Goal: Task Accomplishment & Management: Manage account settings

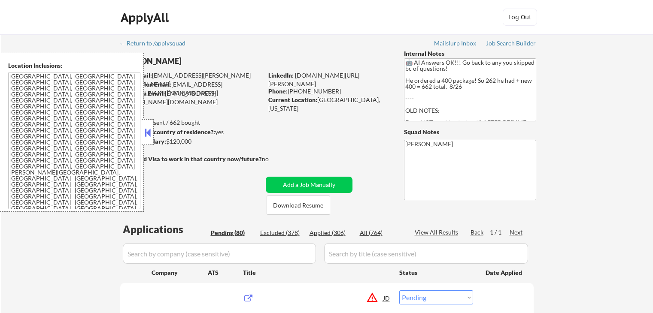
select select ""pending""
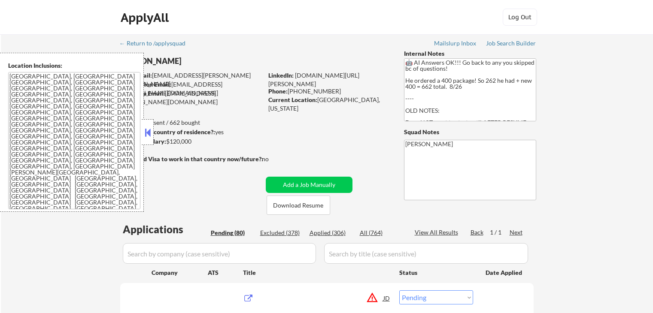
select select ""pending""
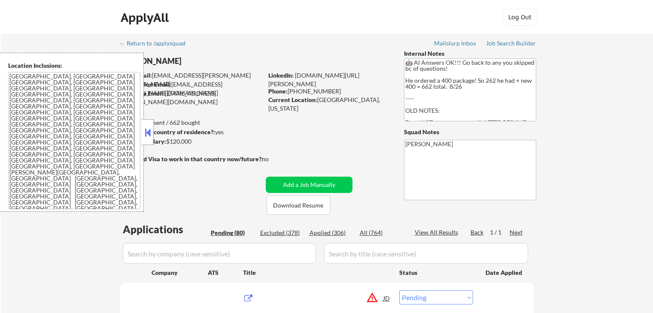
select select ""pending""
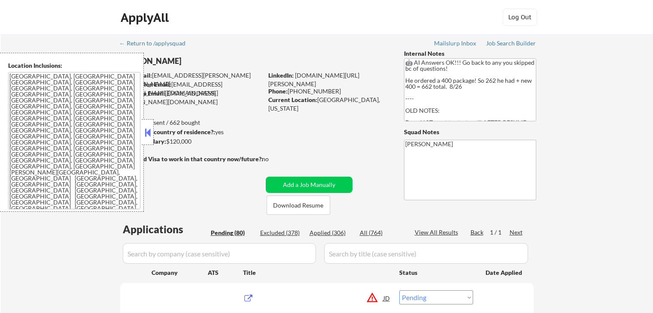
select select ""pending""
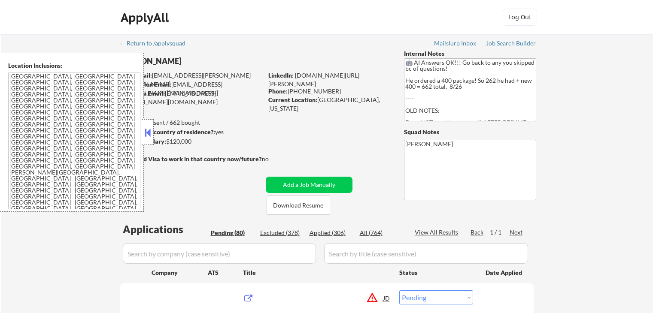
select select ""pending""
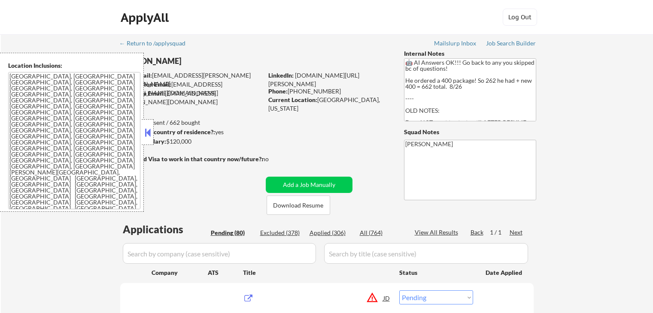
select select ""pending""
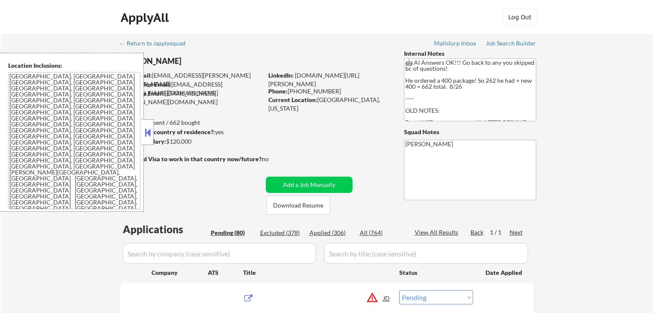
select select ""pending""
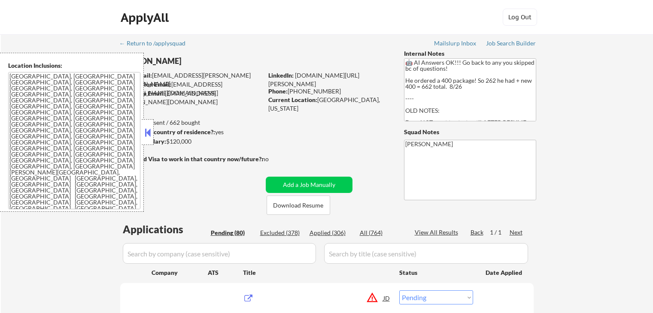
select select ""pending""
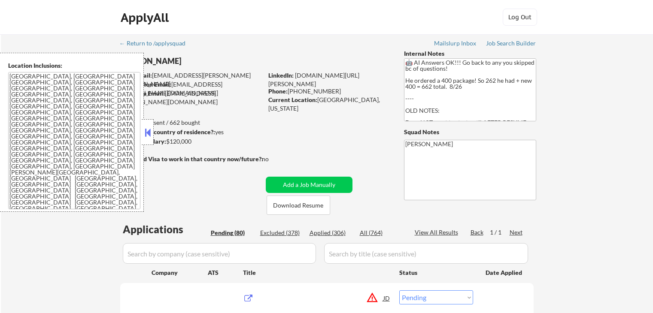
select select ""pending""
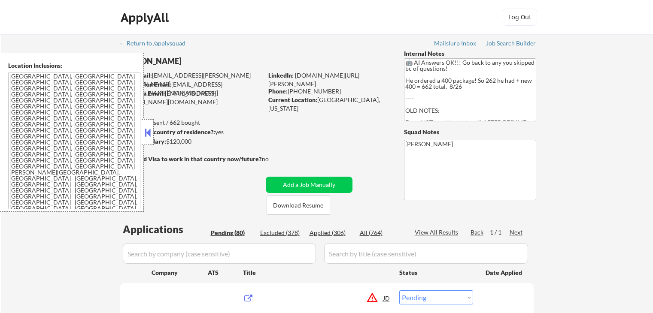
select select ""pending""
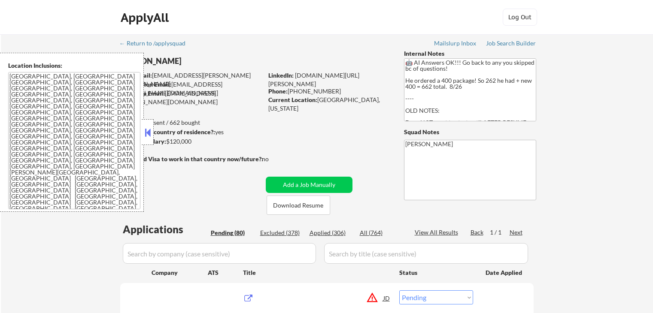
select select ""pending""
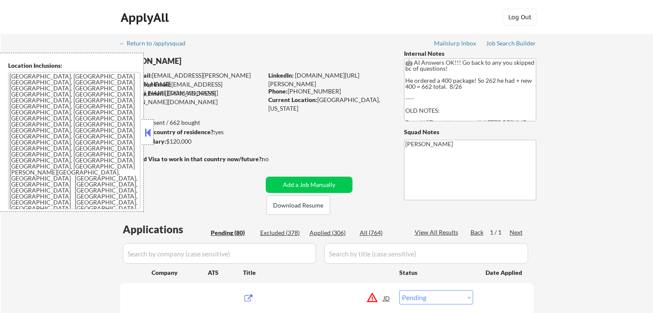
select select ""pending""
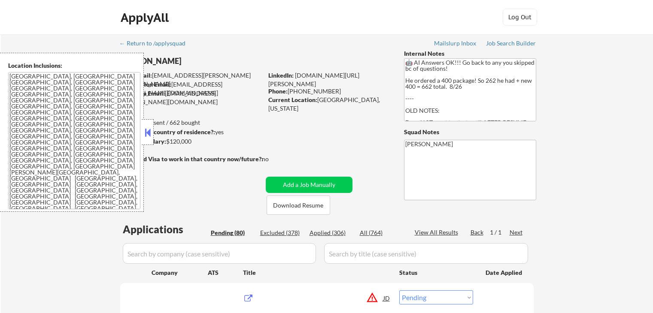
select select ""pending""
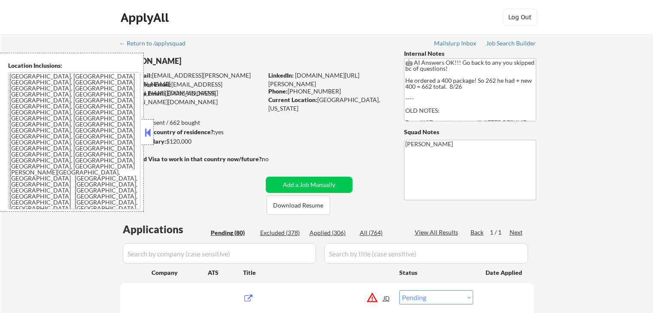
select select ""pending""
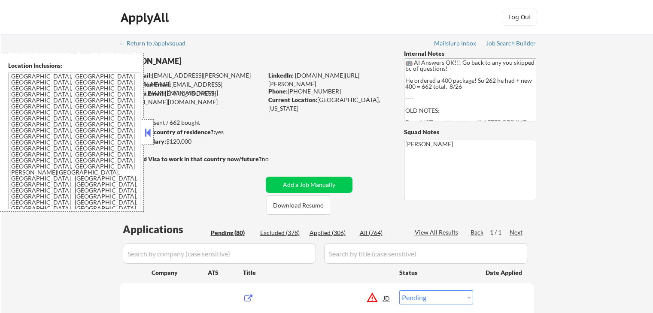
select select ""pending""
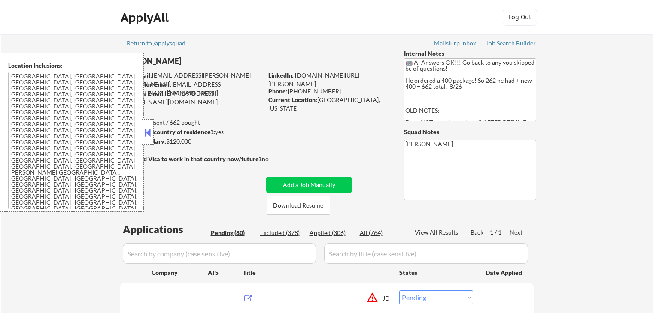
select select ""pending""
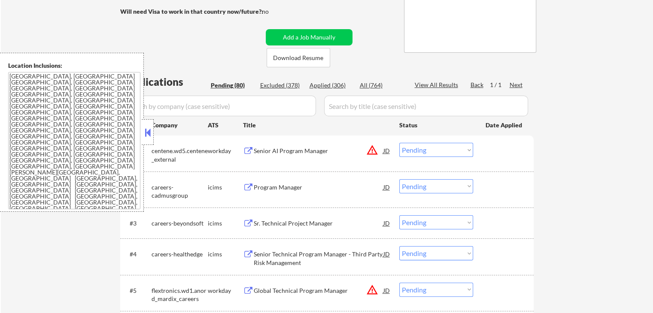
scroll to position [172, 0]
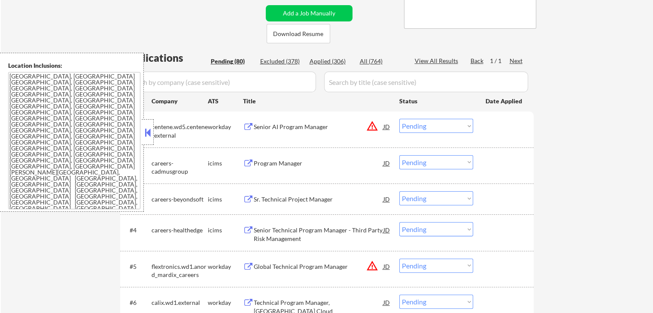
click at [146, 138] on button at bounding box center [147, 132] width 9 height 13
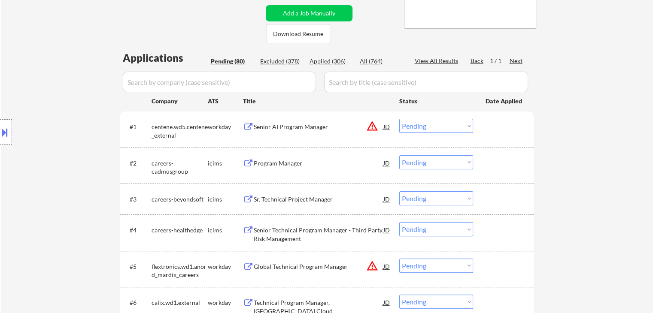
click at [86, 128] on div "Location Inclusions: [GEOGRAPHIC_DATA], [GEOGRAPHIC_DATA] [GEOGRAPHIC_DATA], [G…" at bounding box center [77, 132] width 154 height 159
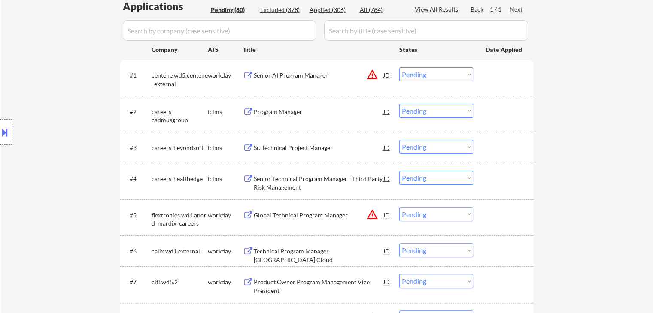
scroll to position [258, 0]
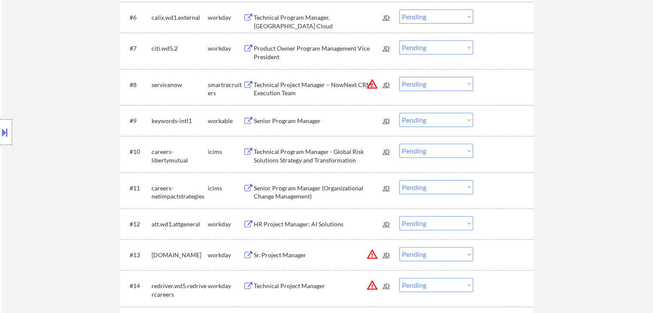
scroll to position [472, 0]
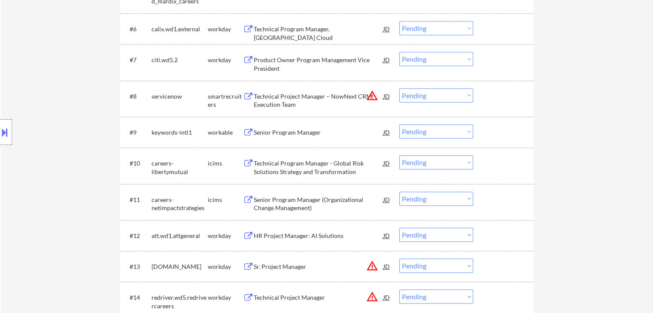
scroll to position [344, 0]
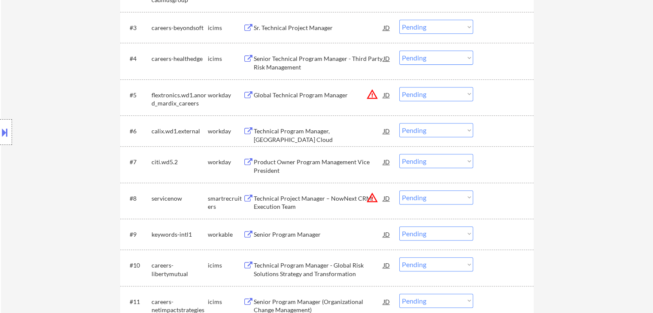
drag, startPoint x: 621, startPoint y: 127, endPoint x: 612, endPoint y: 138, distance: 14.6
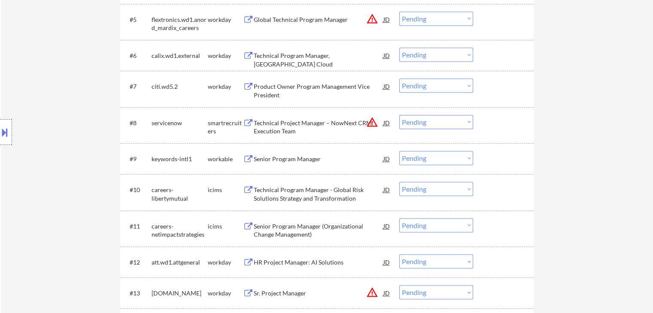
scroll to position [429, 0]
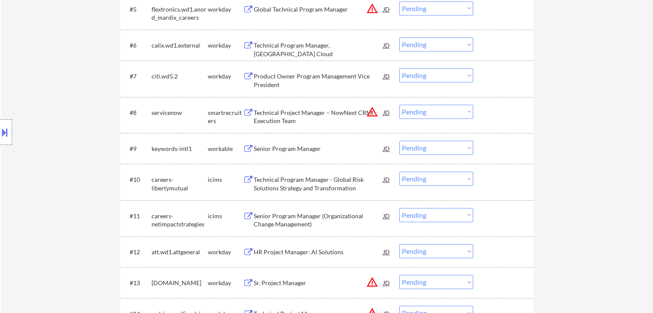
click at [278, 148] on div "Senior Program Manager" at bounding box center [319, 149] width 130 height 9
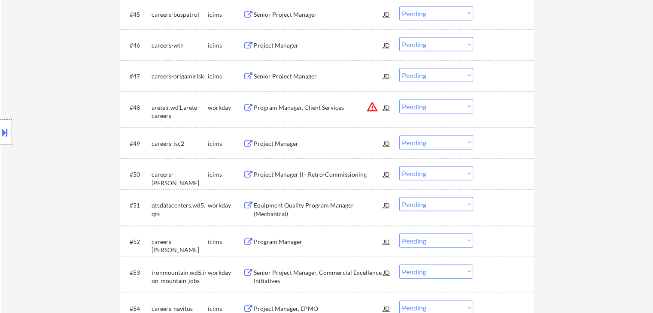
click at [81, 179] on div "Location Inclusions: [GEOGRAPHIC_DATA], [GEOGRAPHIC_DATA] [GEOGRAPHIC_DATA], [G…" at bounding box center [77, 132] width 154 height 159
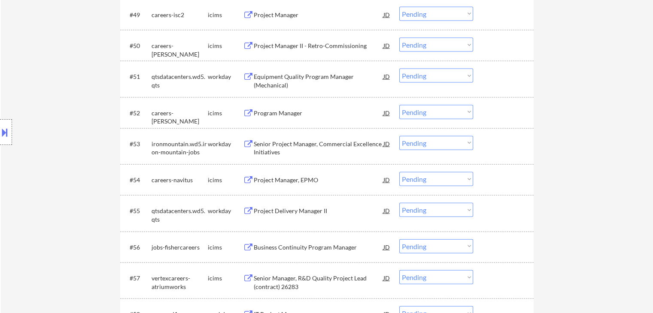
click at [65, 189] on div "Location Inclusions: [GEOGRAPHIC_DATA], [GEOGRAPHIC_DATA] [GEOGRAPHIC_DATA], [G…" at bounding box center [77, 132] width 154 height 159
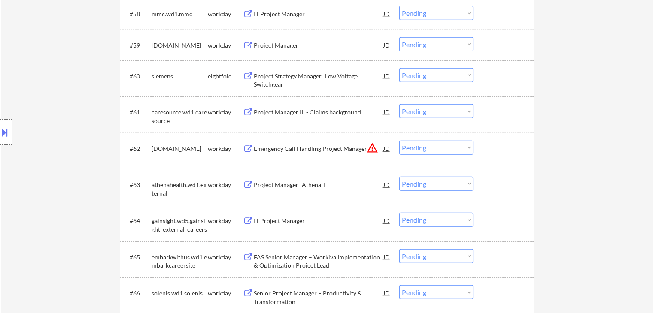
click at [68, 189] on div "Location Inclusions: [GEOGRAPHIC_DATA], [GEOGRAPHIC_DATA] [GEOGRAPHIC_DATA], [G…" at bounding box center [77, 132] width 154 height 159
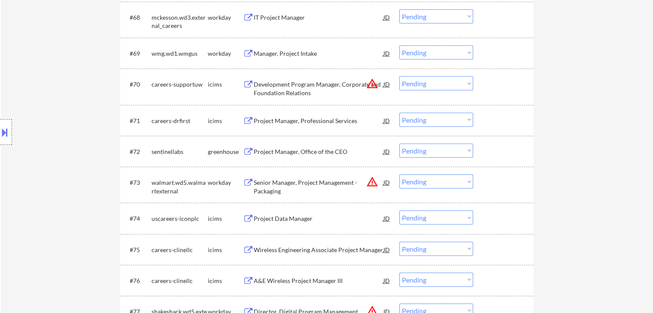
click at [48, 210] on div "Location Inclusions: [GEOGRAPHIC_DATA], [GEOGRAPHIC_DATA] [GEOGRAPHIC_DATA], [G…" at bounding box center [77, 132] width 154 height 159
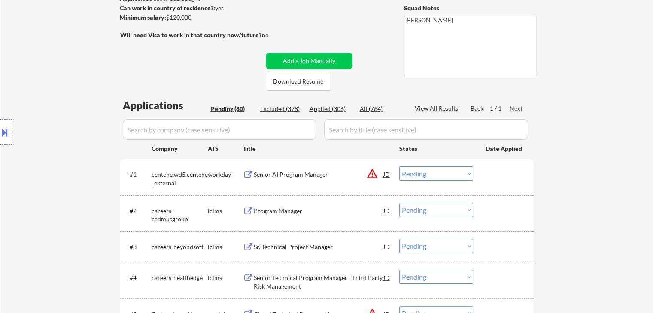
scroll to position [172, 0]
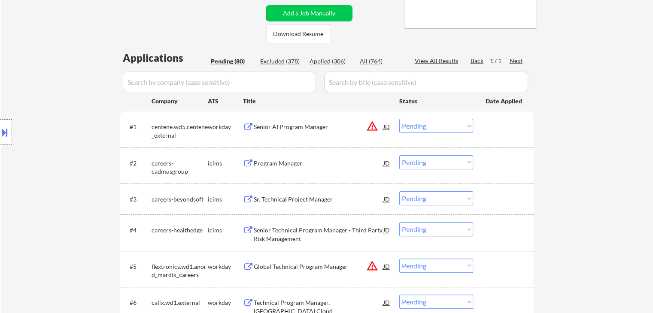
click at [90, 148] on div "Location Inclusions: [GEOGRAPHIC_DATA], [GEOGRAPHIC_DATA] [GEOGRAPHIC_DATA], [G…" at bounding box center [77, 132] width 154 height 159
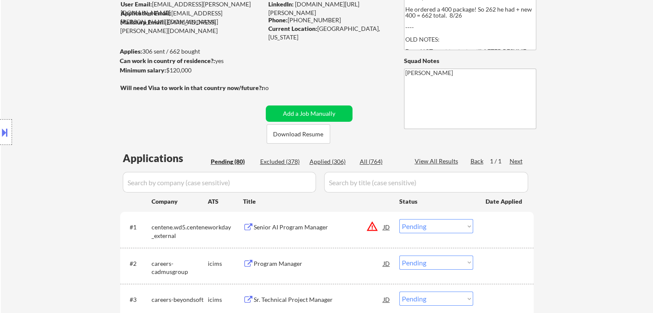
scroll to position [0, 0]
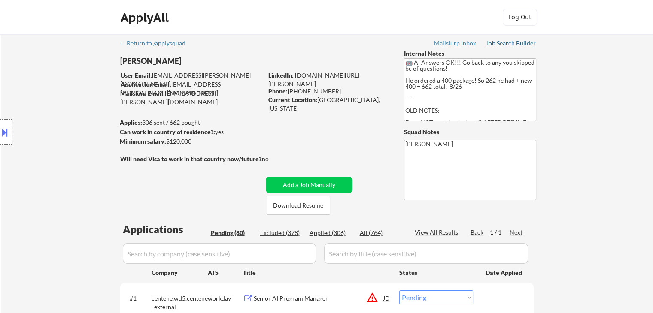
drag, startPoint x: 508, startPoint y: 42, endPoint x: 496, endPoint y: 68, distance: 29.2
click at [508, 42] on div "Job Search Builder" at bounding box center [511, 43] width 50 height 6
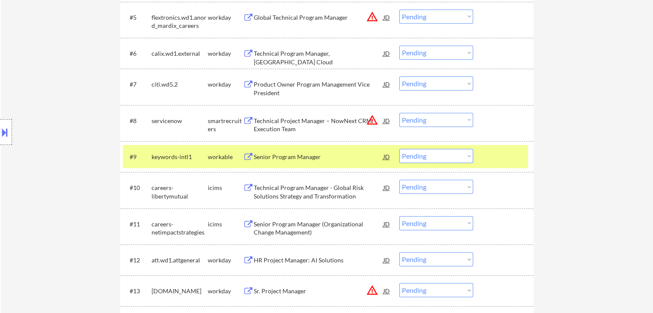
click at [440, 162] on select "Choose an option... Pending Applied Excluded (Questions) Excluded (Expired) Exc…" at bounding box center [436, 156] width 74 height 14
click at [399, 149] on select "Choose an option... Pending Applied Excluded (Questions) Excluded (Expired) Exc…" at bounding box center [436, 156] width 74 height 14
select select ""pending""
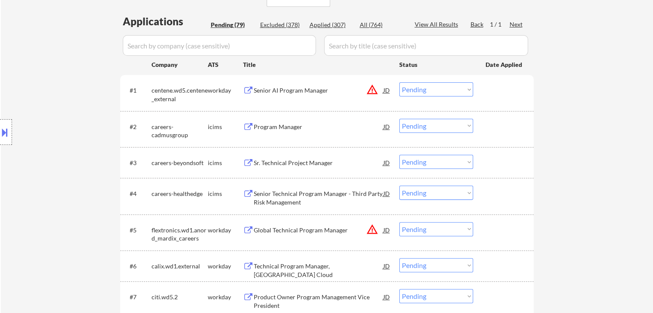
scroll to position [172, 0]
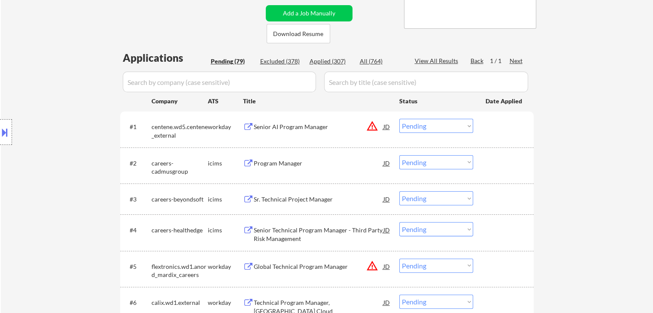
click at [88, 127] on div "Location Inclusions: [GEOGRAPHIC_DATA], [GEOGRAPHIC_DATA] [GEOGRAPHIC_DATA], [G…" at bounding box center [77, 132] width 154 height 159
click at [77, 110] on div "Location Inclusions: [GEOGRAPHIC_DATA], [GEOGRAPHIC_DATA] [GEOGRAPHIC_DATA], [G…" at bounding box center [77, 132] width 154 height 159
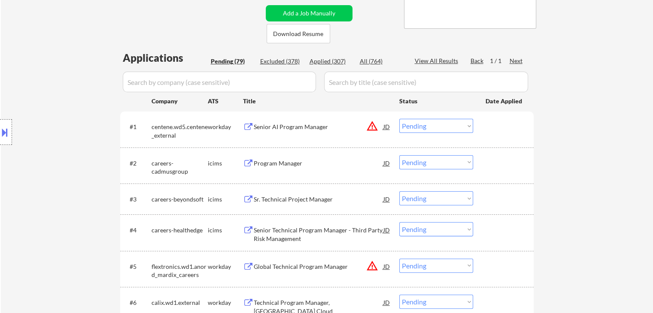
click at [77, 110] on div "Location Inclusions: [GEOGRAPHIC_DATA], [GEOGRAPHIC_DATA] [GEOGRAPHIC_DATA], [G…" at bounding box center [77, 132] width 154 height 159
click at [77, 111] on div "Location Inclusions: [GEOGRAPHIC_DATA], [GEOGRAPHIC_DATA] [GEOGRAPHIC_DATA], [G…" at bounding box center [77, 132] width 154 height 159
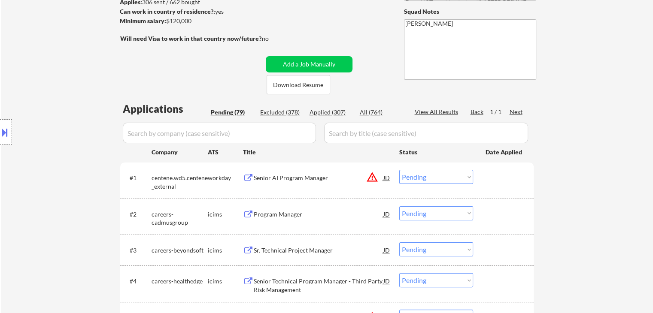
scroll to position [86, 0]
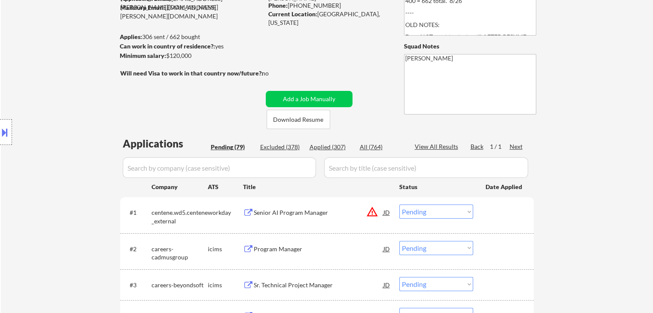
click at [77, 136] on div "Location Inclusions: [GEOGRAPHIC_DATA], [GEOGRAPHIC_DATA] [GEOGRAPHIC_DATA], [G…" at bounding box center [77, 132] width 154 height 159
click at [79, 124] on div "Location Inclusions: [GEOGRAPHIC_DATA], [GEOGRAPHIC_DATA] [GEOGRAPHIC_DATA], [G…" at bounding box center [77, 132] width 154 height 159
click at [79, 123] on div "Location Inclusions: [GEOGRAPHIC_DATA], [GEOGRAPHIC_DATA] [GEOGRAPHIC_DATA], [G…" at bounding box center [77, 132] width 154 height 159
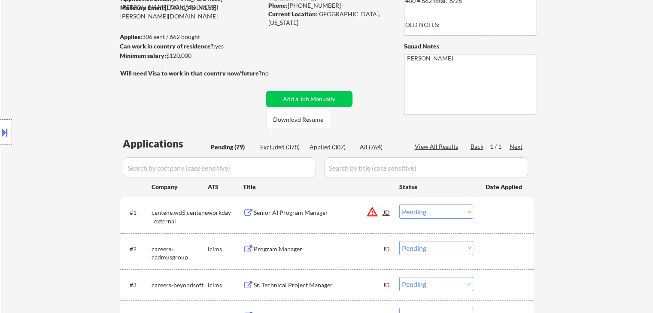
click at [79, 123] on div "Location Inclusions: [GEOGRAPHIC_DATA], [GEOGRAPHIC_DATA] [GEOGRAPHIC_DATA], [G…" at bounding box center [77, 132] width 154 height 159
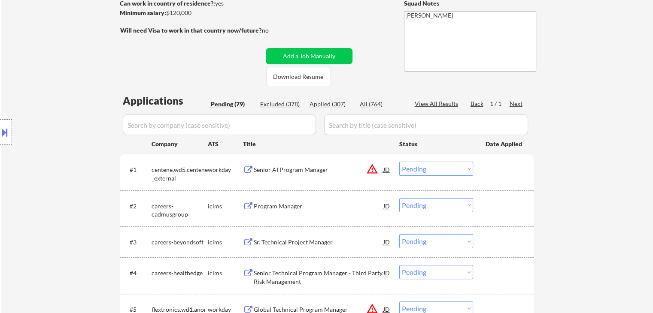
click at [76, 125] on div "Location Inclusions: [GEOGRAPHIC_DATA], [GEOGRAPHIC_DATA] [GEOGRAPHIC_DATA], [G…" at bounding box center [77, 132] width 154 height 159
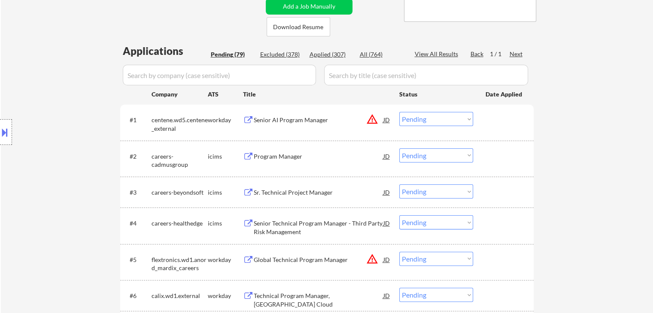
scroll to position [215, 0]
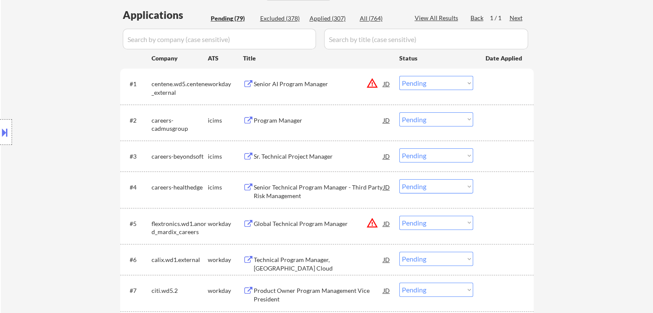
click at [74, 136] on div "Location Inclusions: [GEOGRAPHIC_DATA], [GEOGRAPHIC_DATA] [GEOGRAPHIC_DATA], [G…" at bounding box center [77, 132] width 154 height 159
click at [73, 136] on div "Location Inclusions: [GEOGRAPHIC_DATA], [GEOGRAPHIC_DATA] [GEOGRAPHIC_DATA], [G…" at bounding box center [77, 132] width 154 height 159
click at [73, 137] on div "Location Inclusions: [GEOGRAPHIC_DATA], [GEOGRAPHIC_DATA] [GEOGRAPHIC_DATA], [G…" at bounding box center [77, 132] width 154 height 159
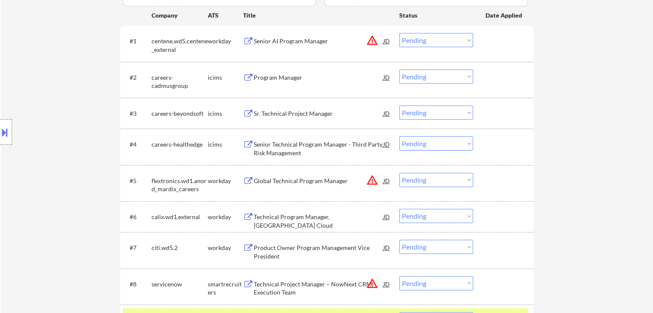
click at [73, 139] on div "Location Inclusions: [GEOGRAPHIC_DATA], [GEOGRAPHIC_DATA] [GEOGRAPHIC_DATA], [G…" at bounding box center [77, 132] width 154 height 159
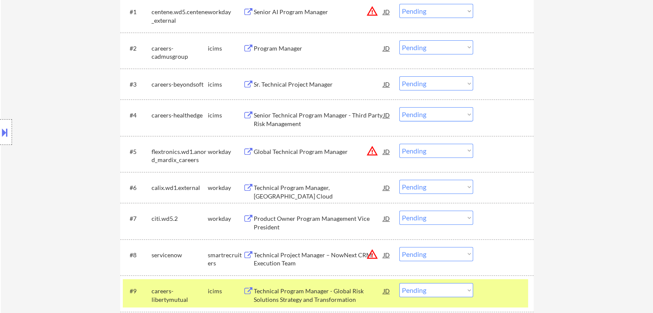
scroll to position [301, 0]
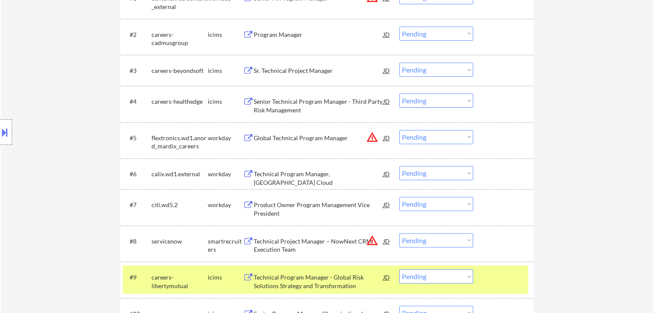
click at [68, 143] on div "Location Inclusions: [GEOGRAPHIC_DATA], [GEOGRAPHIC_DATA] [GEOGRAPHIC_DATA], [G…" at bounding box center [77, 132] width 154 height 159
click at [67, 137] on div "Location Inclusions: [GEOGRAPHIC_DATA], [GEOGRAPHIC_DATA] [GEOGRAPHIC_DATA], [G…" at bounding box center [77, 132] width 154 height 159
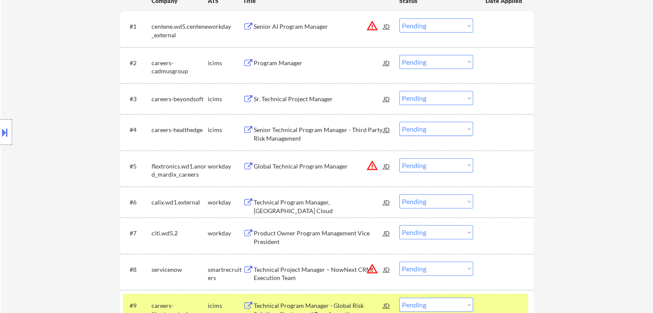
scroll to position [258, 0]
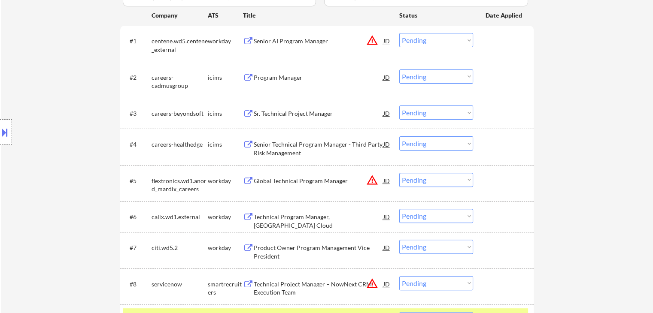
click at [67, 137] on div "Location Inclusions: [GEOGRAPHIC_DATA], [GEOGRAPHIC_DATA] [GEOGRAPHIC_DATA], [G…" at bounding box center [77, 132] width 154 height 159
click at [66, 138] on div "Location Inclusions: [GEOGRAPHIC_DATA], [GEOGRAPHIC_DATA] [GEOGRAPHIC_DATA], [G…" at bounding box center [77, 132] width 154 height 159
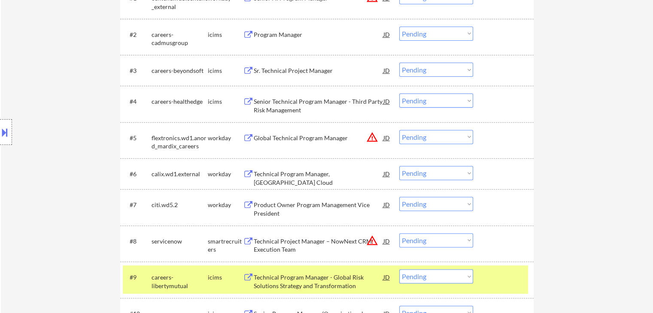
click at [66, 138] on div "Location Inclusions: [GEOGRAPHIC_DATA], [GEOGRAPHIC_DATA] [GEOGRAPHIC_DATA], [G…" at bounding box center [77, 132] width 154 height 159
click at [66, 140] on div "Location Inclusions: [GEOGRAPHIC_DATA], [GEOGRAPHIC_DATA] [GEOGRAPHIC_DATA], [G…" at bounding box center [77, 132] width 154 height 159
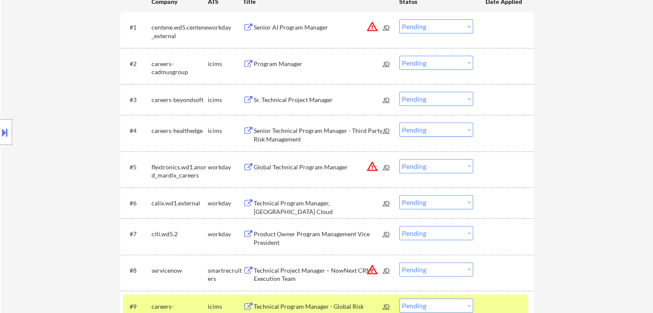
scroll to position [258, 0]
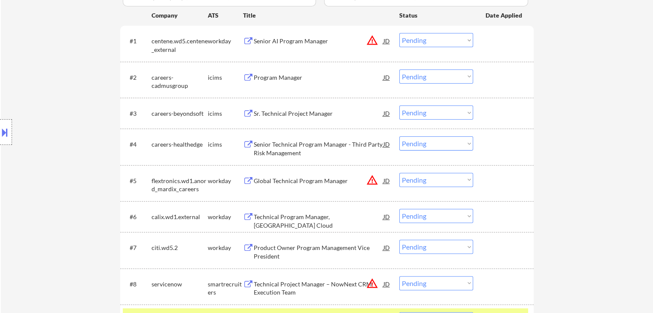
click at [66, 140] on div "Location Inclusions: [GEOGRAPHIC_DATA], [GEOGRAPHIC_DATA] [GEOGRAPHIC_DATA], [G…" at bounding box center [77, 132] width 154 height 159
click at [66, 141] on div "Location Inclusions: [GEOGRAPHIC_DATA], [GEOGRAPHIC_DATA] [GEOGRAPHIC_DATA], [G…" at bounding box center [77, 132] width 154 height 159
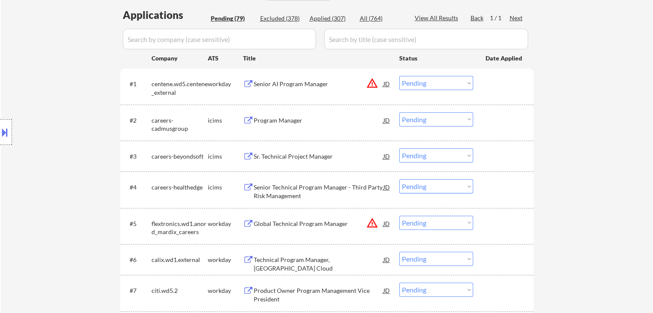
click at [66, 141] on div "Location Inclusions: [GEOGRAPHIC_DATA], [GEOGRAPHIC_DATA] [GEOGRAPHIC_DATA], [G…" at bounding box center [77, 132] width 154 height 159
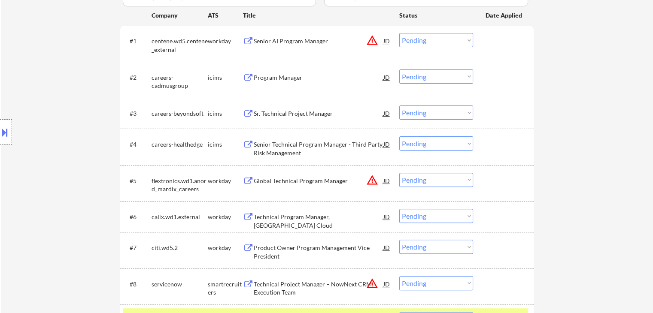
click at [282, 78] on div "Program Manager" at bounding box center [319, 77] width 130 height 9
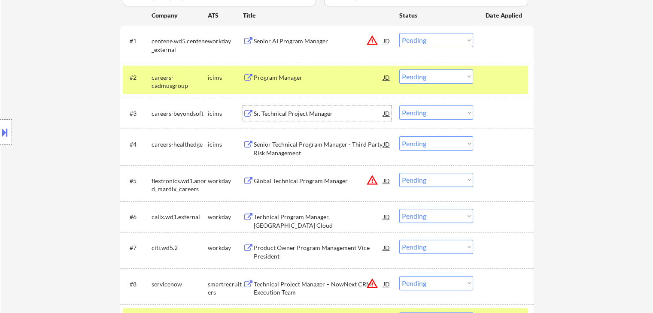
click at [292, 114] on div "Sr. Technical Project Manager" at bounding box center [319, 114] width 130 height 9
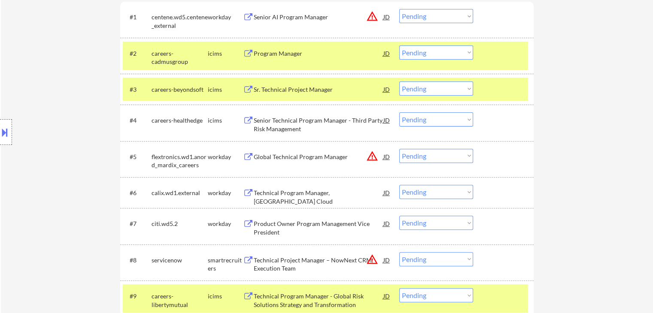
scroll to position [301, 0]
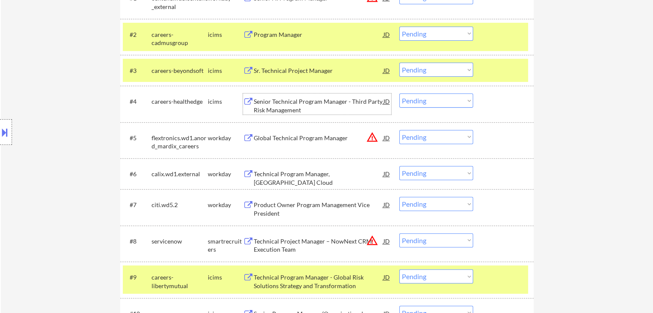
click at [296, 95] on div "Senior Technical Program Manager - Third Party Risk Management" at bounding box center [319, 104] width 130 height 21
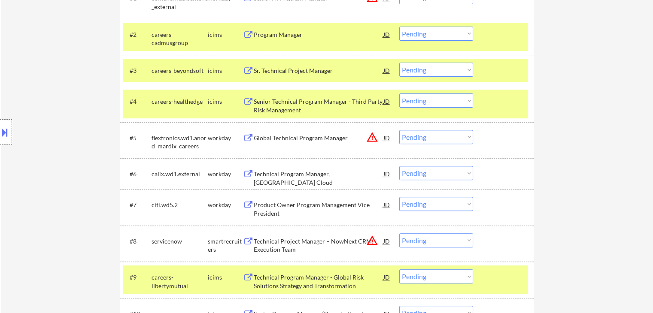
click at [289, 171] on div "Technical Program Manager, [GEOGRAPHIC_DATA] Cloud" at bounding box center [319, 178] width 130 height 17
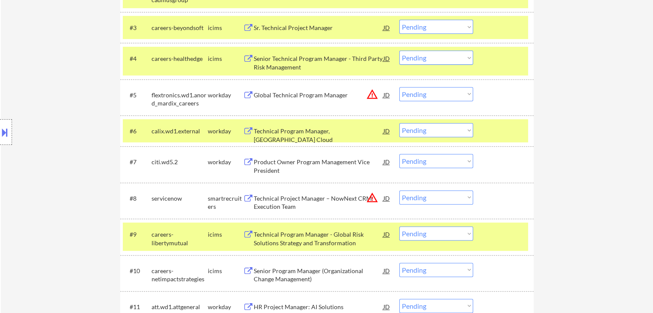
click at [270, 164] on div "Product Owner Program Management Vice President" at bounding box center [319, 166] width 130 height 17
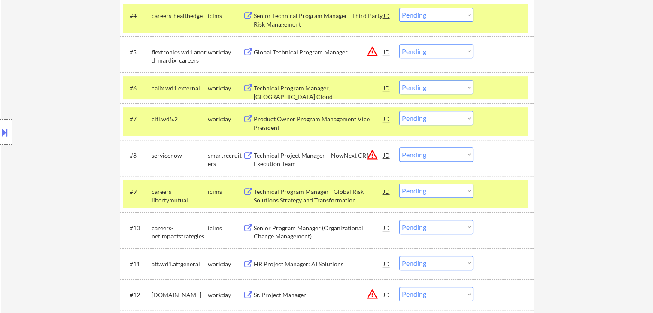
click at [283, 196] on div "Technical Program Manager - Global Risk Solutions Strategy and Transformation" at bounding box center [319, 196] width 130 height 17
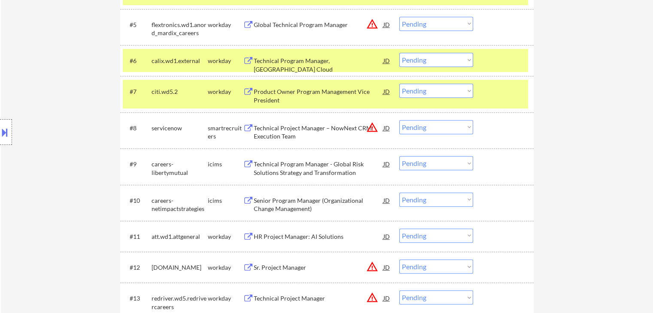
scroll to position [429, 0]
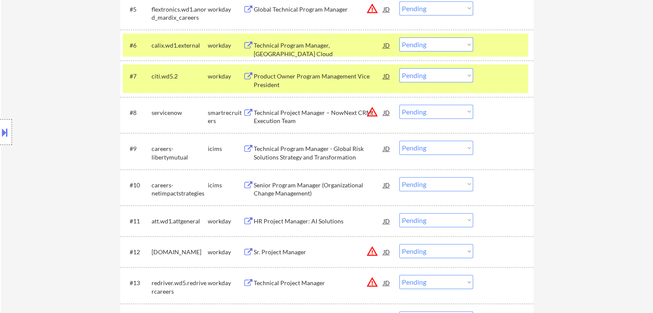
click at [270, 183] on div "Senior Program Manager (Organizational Change Management)" at bounding box center [319, 189] width 130 height 17
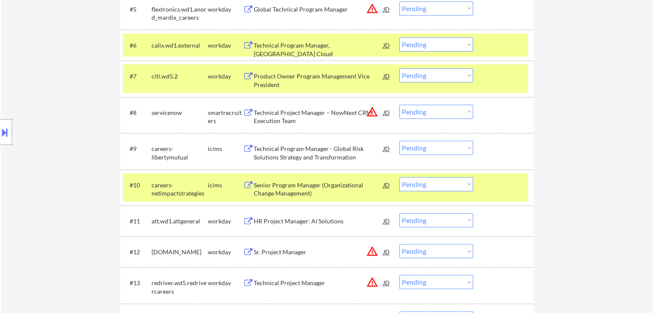
click at [272, 220] on div "HR Project Manager: AI Solutions" at bounding box center [319, 221] width 130 height 9
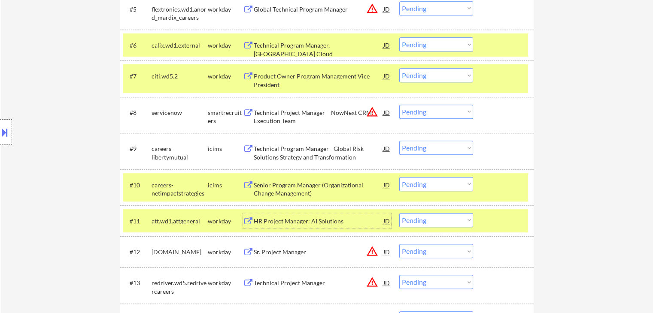
click at [2, 131] on button at bounding box center [4, 132] width 9 height 14
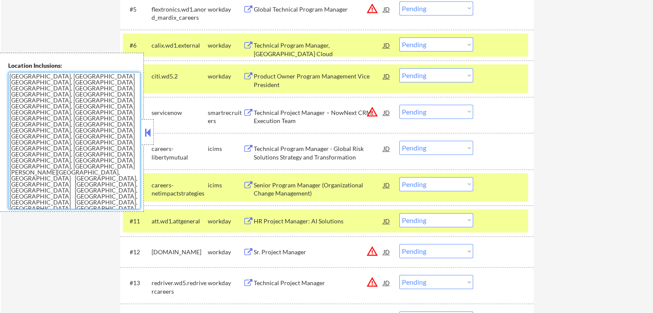
drag, startPoint x: 15, startPoint y: 102, endPoint x: 0, endPoint y: 76, distance: 30.0
click at [0, 76] on div "Location Inclusions: [GEOGRAPHIC_DATA], [GEOGRAPHIC_DATA] [GEOGRAPHIC_DATA], [G…" at bounding box center [72, 132] width 144 height 159
click at [88, 157] on textarea "[GEOGRAPHIC_DATA], [GEOGRAPHIC_DATA] [GEOGRAPHIC_DATA], [GEOGRAPHIC_DATA] [GEOG…" at bounding box center [74, 140] width 132 height 137
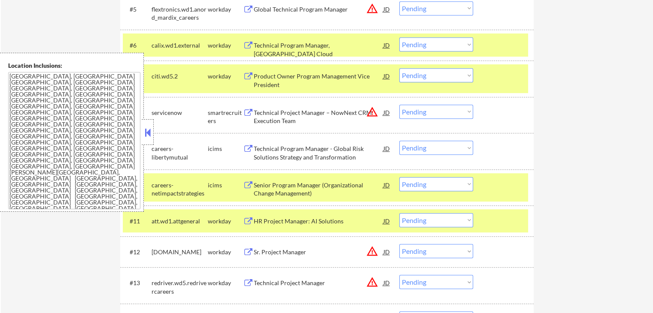
scroll to position [186, 0]
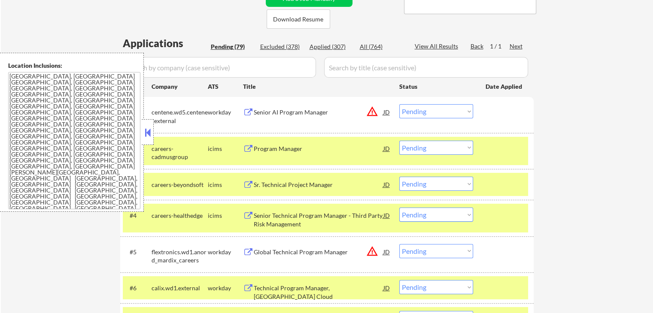
click at [148, 139] on button at bounding box center [147, 132] width 9 height 13
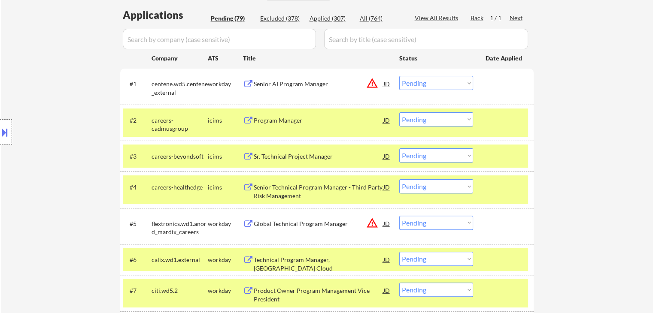
scroll to position [229, 0]
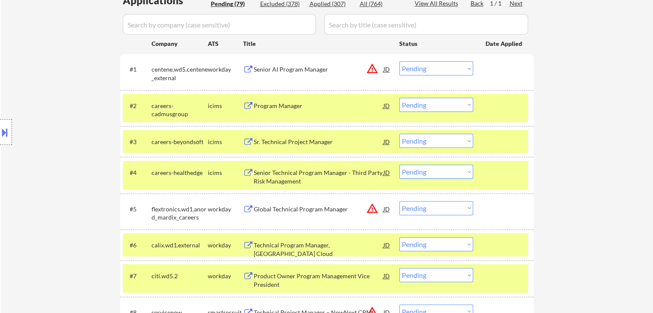
click at [426, 105] on select "Choose an option... Pending Applied Excluded (Questions) Excluded (Expired) Exc…" at bounding box center [436, 105] width 74 height 14
click at [399, 98] on select "Choose an option... Pending Applied Excluded (Questions) Excluded (Expired) Exc…" at bounding box center [436, 105] width 74 height 14
click at [62, 103] on div "Location Inclusions: [GEOGRAPHIC_DATA], [GEOGRAPHIC_DATA] [GEOGRAPHIC_DATA], [G…" at bounding box center [77, 132] width 154 height 159
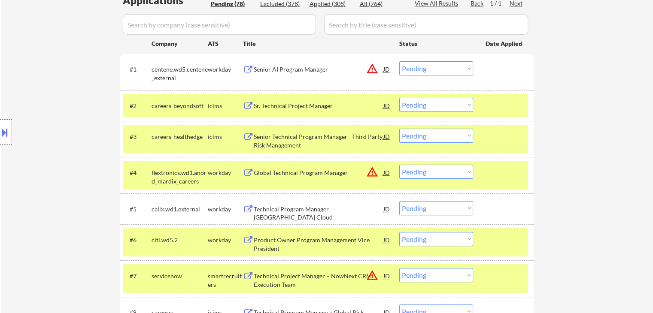
click at [453, 105] on select "Choose an option... Pending Applied Excluded (Questions) Excluded (Expired) Exc…" at bounding box center [436, 105] width 74 height 14
click at [399, 98] on select "Choose an option... Pending Applied Excluded (Questions) Excluded (Expired) Exc…" at bounding box center [436, 105] width 74 height 14
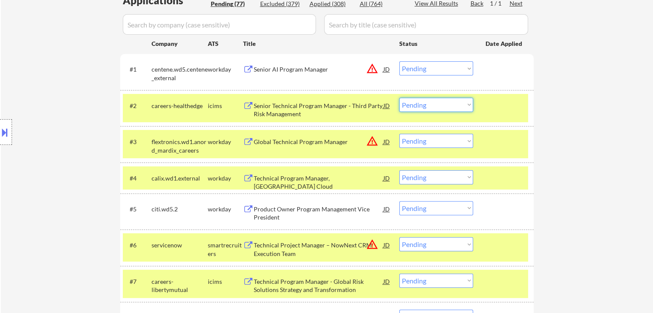
click at [430, 110] on select "Choose an option... Pending Applied Excluded (Questions) Excluded (Expired) Exc…" at bounding box center [436, 105] width 74 height 14
click at [399, 98] on select "Choose an option... Pending Applied Excluded (Questions) Excluded (Expired) Exc…" at bounding box center [436, 105] width 74 height 14
select select ""pending""
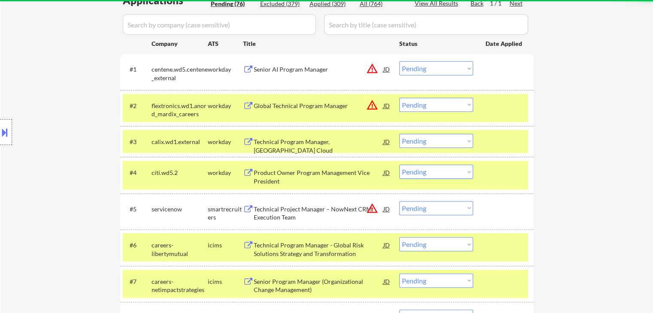
drag, startPoint x: 615, startPoint y: 95, endPoint x: 449, endPoint y: 159, distance: 177.8
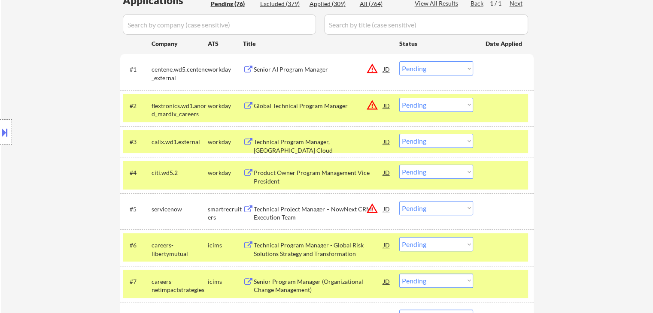
click at [38, 181] on div "Location Inclusions: [GEOGRAPHIC_DATA], [GEOGRAPHIC_DATA] [GEOGRAPHIC_DATA], [G…" at bounding box center [77, 132] width 154 height 159
click at [34, 180] on div "Location Inclusions: [GEOGRAPHIC_DATA], [GEOGRAPHIC_DATA] [GEOGRAPHIC_DATA], [G…" at bounding box center [77, 132] width 154 height 159
click at [33, 184] on div "Location Inclusions: [GEOGRAPHIC_DATA], [GEOGRAPHIC_DATA] [GEOGRAPHIC_DATA], [G…" at bounding box center [77, 132] width 154 height 159
click at [35, 185] on div "Location Inclusions: [GEOGRAPHIC_DATA], [GEOGRAPHIC_DATA] [GEOGRAPHIC_DATA], [G…" at bounding box center [77, 132] width 154 height 159
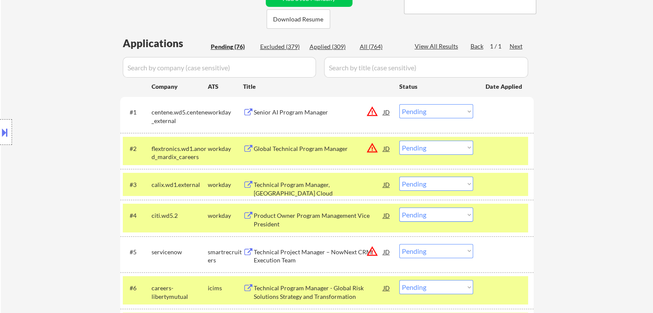
scroll to position [272, 0]
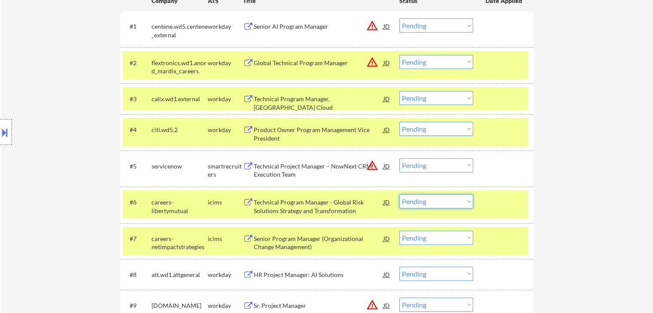
drag, startPoint x: 443, startPoint y: 204, endPoint x: 437, endPoint y: 196, distance: 10.1
click at [443, 204] on select "Choose an option... Pending Applied Excluded (Questions) Excluded (Expired) Exc…" at bounding box center [436, 202] width 74 height 14
click at [399, 195] on select "Choose an option... Pending Applied Excluded (Questions) Excluded (Expired) Exc…" at bounding box center [436, 202] width 74 height 14
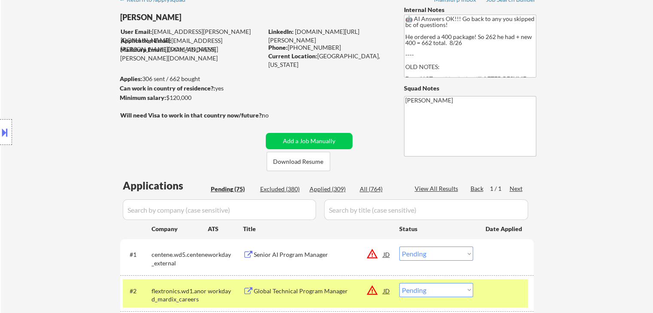
scroll to position [0, 0]
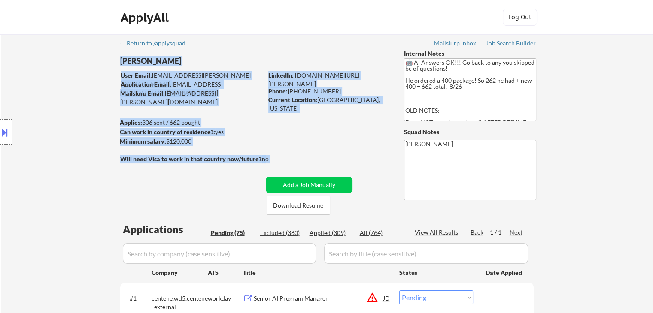
drag, startPoint x: 155, startPoint y: 175, endPoint x: 182, endPoint y: 167, distance: 27.8
click at [201, 164] on div "Will need Visa to work in that country now/future?:" at bounding box center [192, 159] width 145 height 9
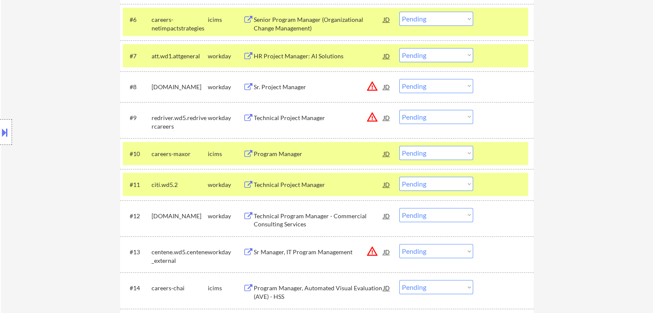
scroll to position [412, 0]
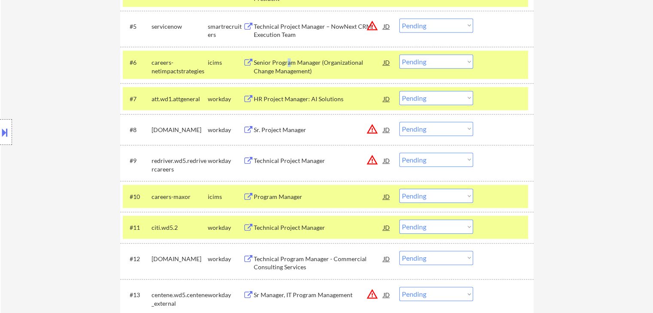
click at [287, 64] on div "Senior Program Manager (Organizational Change Management)" at bounding box center [319, 66] width 130 height 17
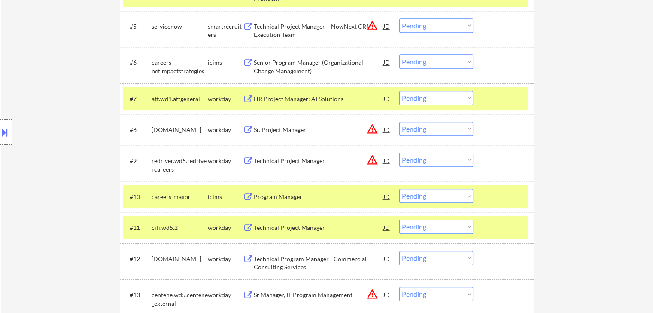
drag, startPoint x: 466, startPoint y: 59, endPoint x: 463, endPoint y: 67, distance: 8.7
click at [466, 59] on select "Choose an option... Pending Applied Excluded (Questions) Excluded (Expired) Exc…" at bounding box center [436, 62] width 74 height 14
click at [399, 55] on select "Choose an option... Pending Applied Excluded (Questions) Excluded (Expired) Exc…" at bounding box center [436, 62] width 74 height 14
select select ""pending""
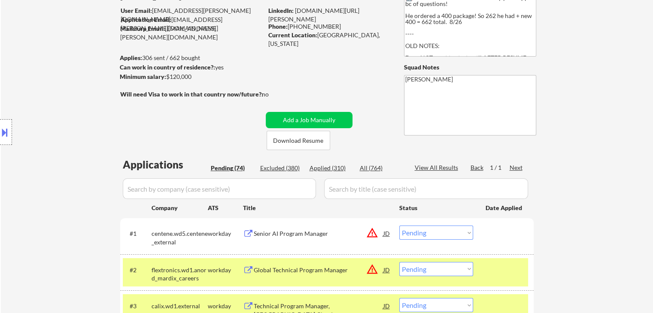
scroll to position [86, 0]
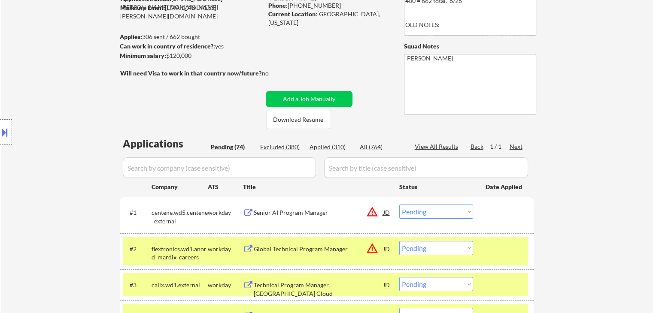
click at [332, 146] on div "Applied (310)" at bounding box center [331, 147] width 43 height 9
select select ""applied""
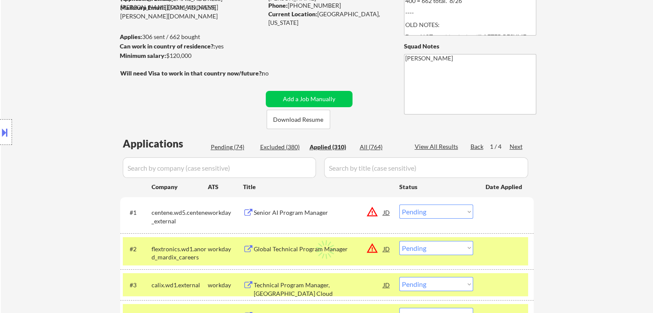
select select ""applied""
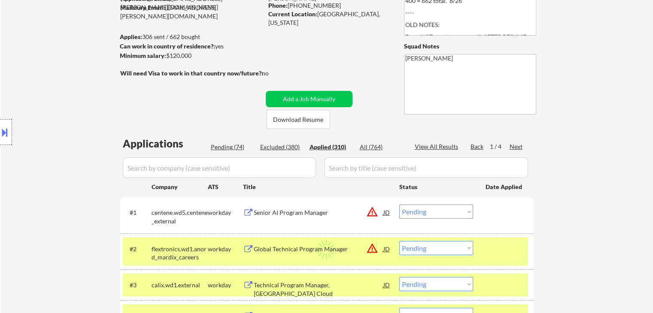
select select ""applied""
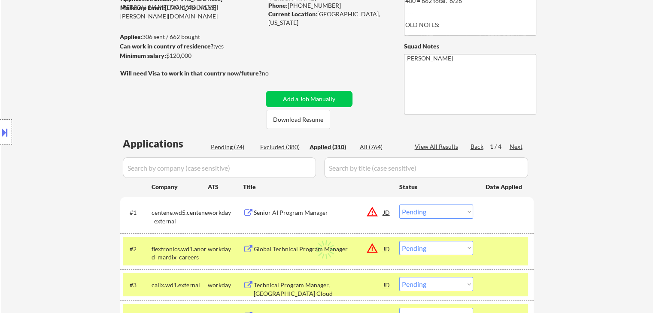
select select ""applied""
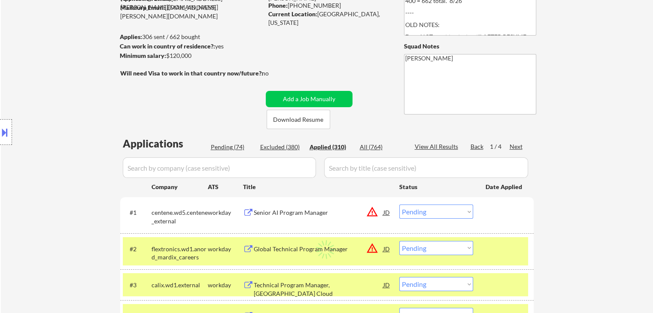
select select ""applied""
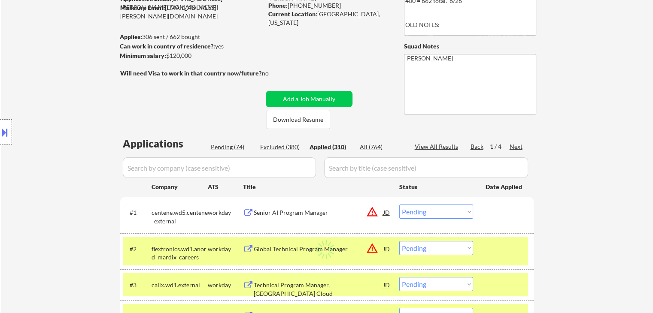
select select ""applied""
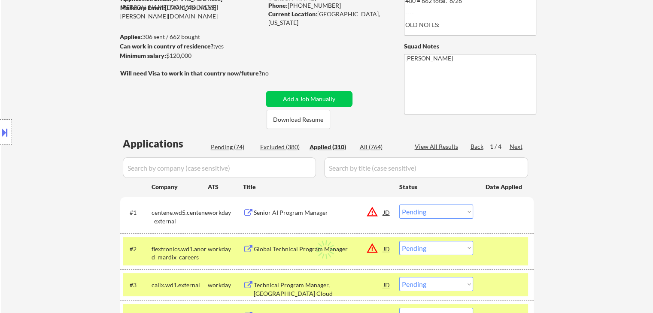
select select ""applied""
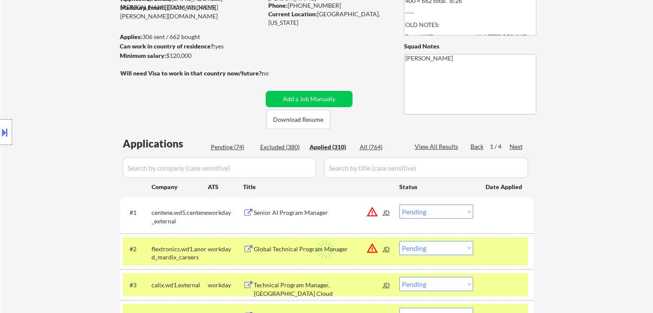
select select ""applied""
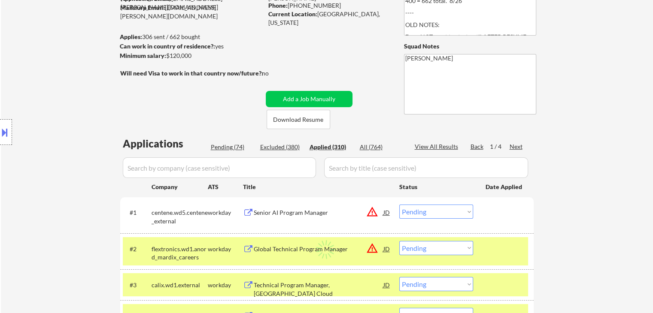
select select ""applied""
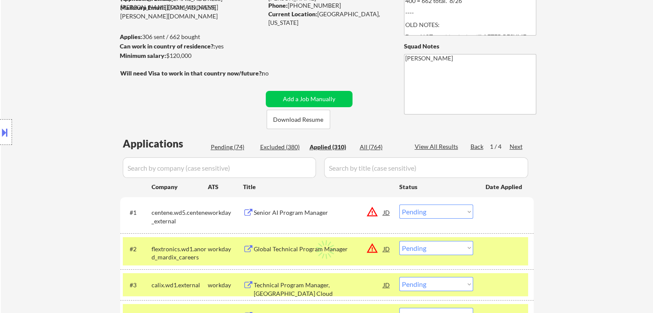
select select ""applied""
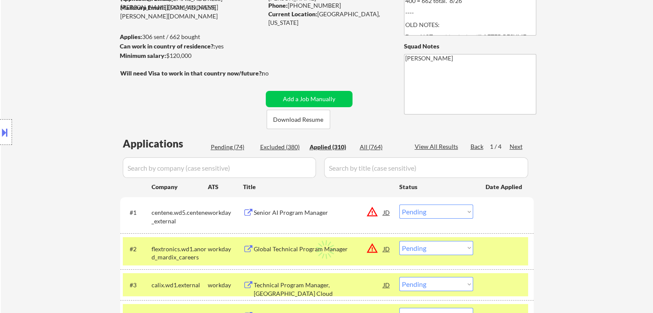
select select ""applied""
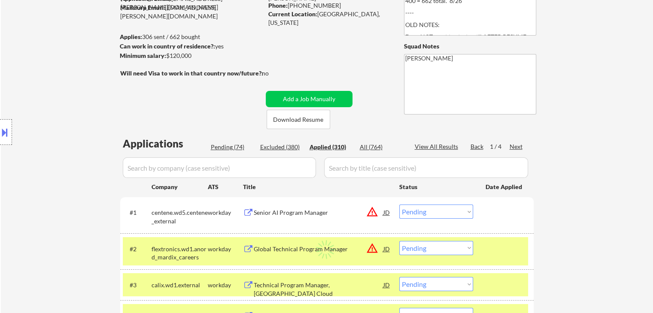
select select ""applied""
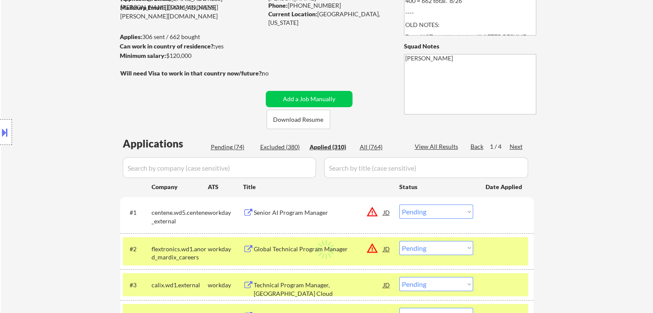
select select ""applied""
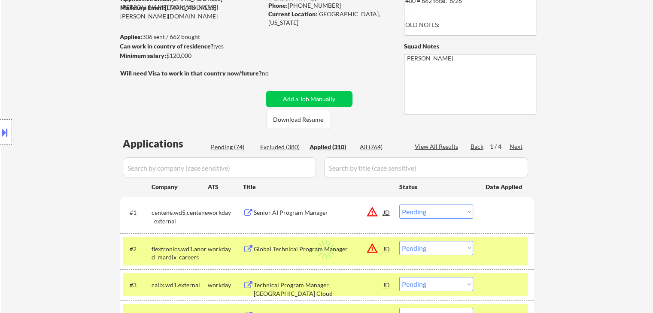
select select ""applied""
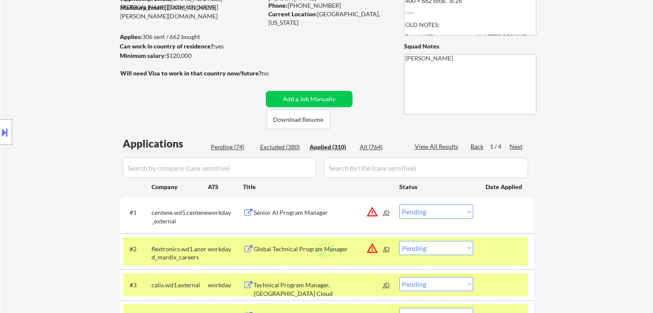
select select ""applied""
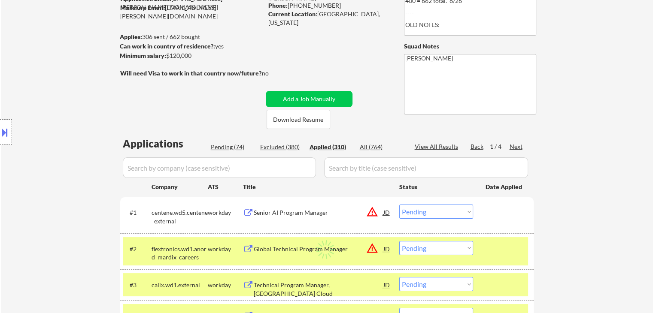
select select ""applied""
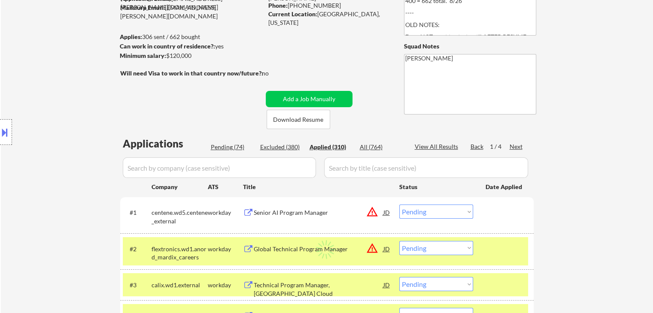
select select ""applied""
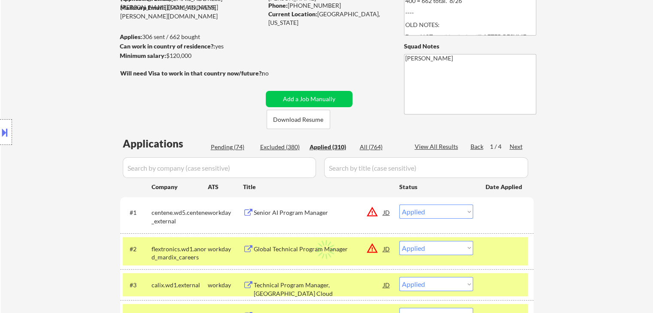
select select ""applied""
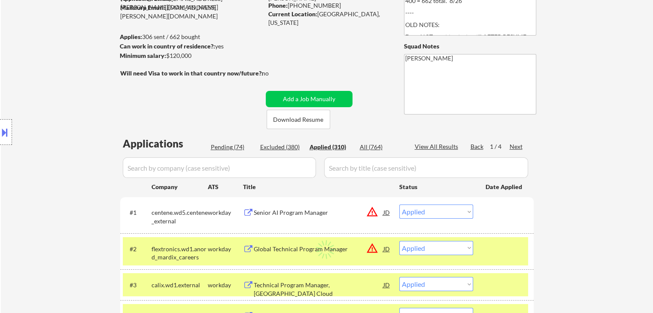
select select ""applied""
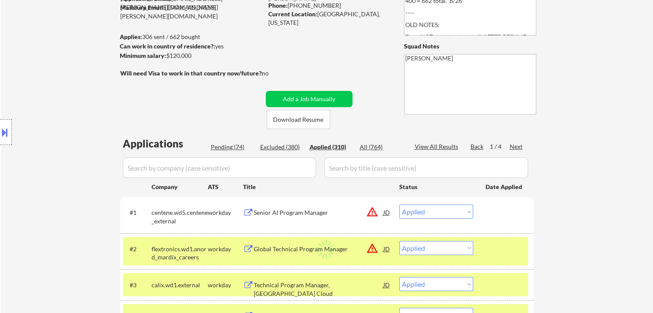
select select ""applied""
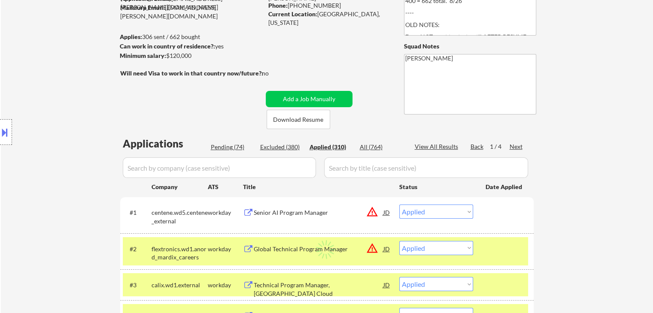
select select ""applied""
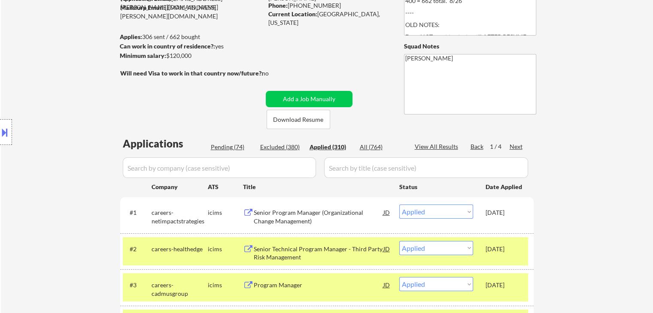
click at [226, 149] on div "Pending (74)" at bounding box center [232, 147] width 43 height 9
select select ""pending""
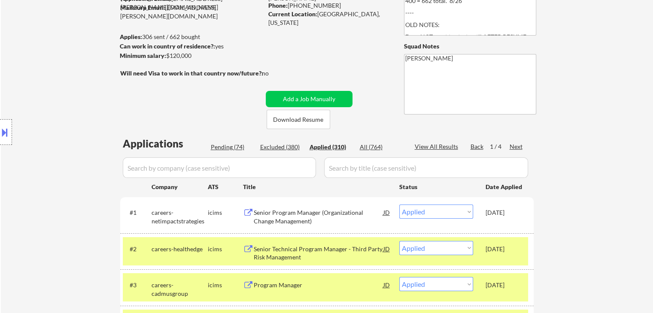
select select ""pending""
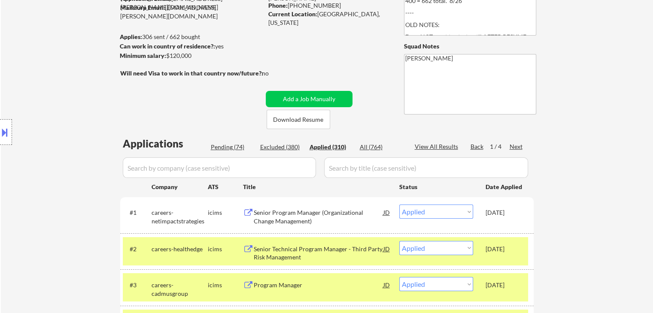
select select ""pending""
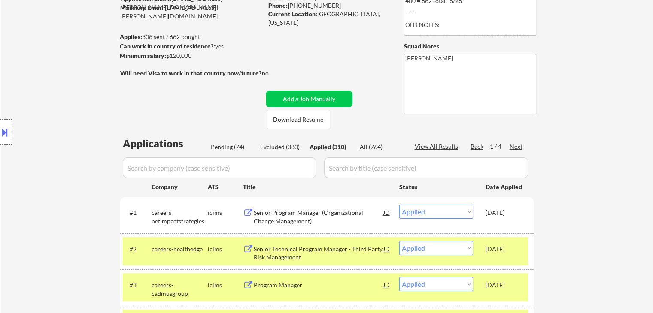
select select ""pending""
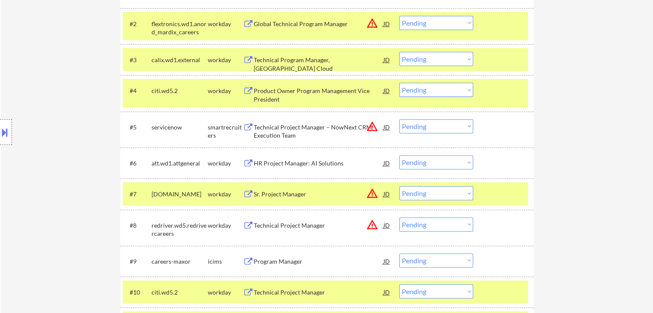
scroll to position [344, 0]
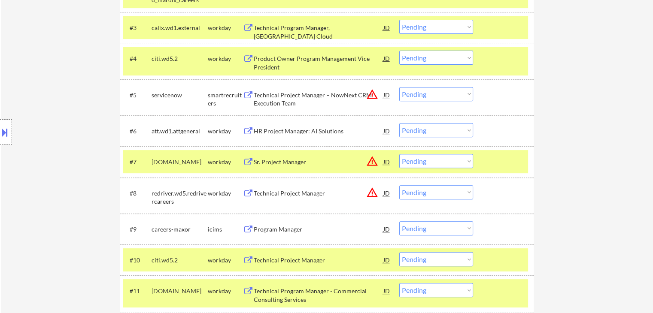
click at [426, 132] on select "Choose an option... Pending Applied Excluded (Questions) Excluded (Expired) Exc…" at bounding box center [436, 130] width 74 height 14
click at [399, 123] on select "Choose an option... Pending Applied Excluded (Questions) Excluded (Expired) Exc…" at bounding box center [436, 130] width 74 height 14
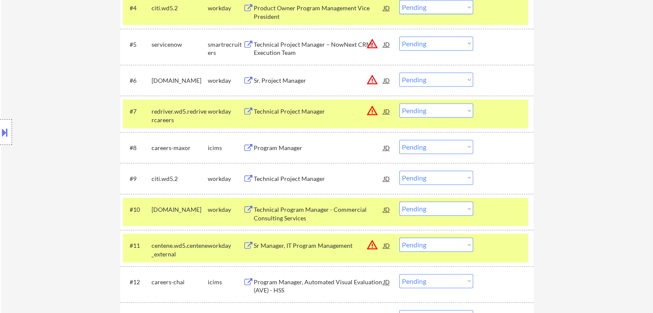
scroll to position [429, 0]
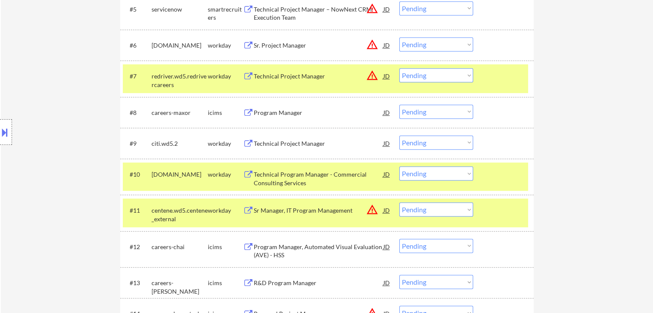
drag, startPoint x: 8, startPoint y: 125, endPoint x: 20, endPoint y: 122, distance: 12.3
click at [8, 125] on div at bounding box center [6, 132] width 12 height 26
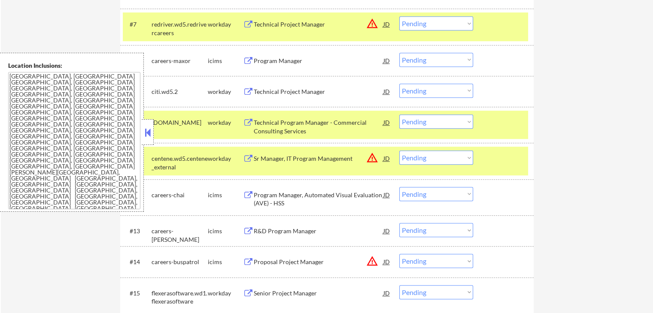
scroll to position [515, 0]
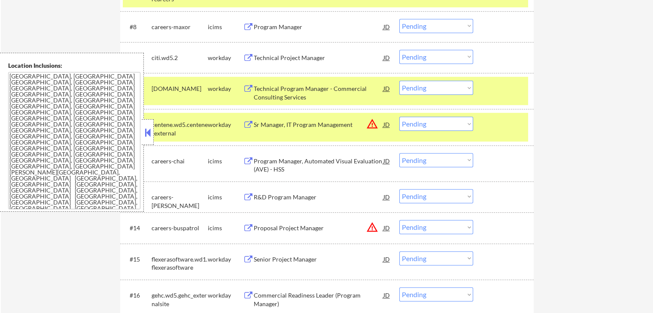
click at [150, 133] on button at bounding box center [147, 132] width 9 height 13
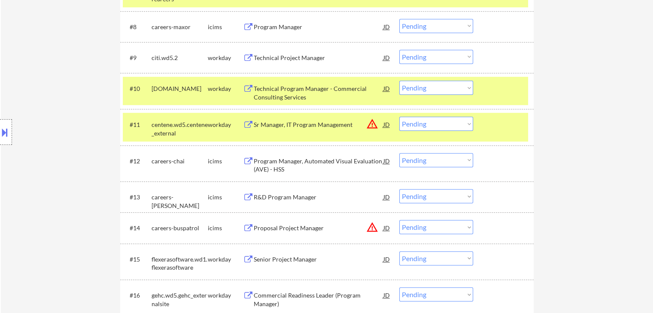
drag, startPoint x: 76, startPoint y: 136, endPoint x: 158, endPoint y: 141, distance: 82.2
click at [76, 136] on div "Location Inclusions: [GEOGRAPHIC_DATA], [GEOGRAPHIC_DATA] [GEOGRAPHIC_DATA], [G…" at bounding box center [77, 132] width 154 height 159
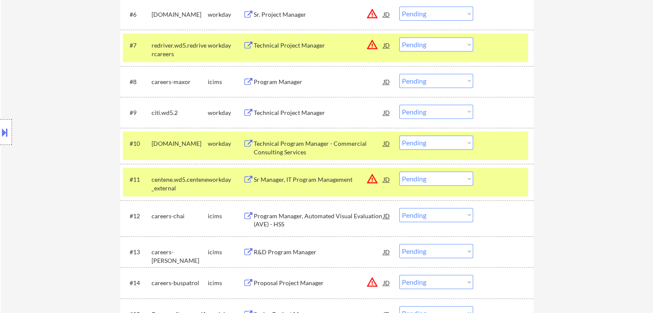
scroll to position [429, 0]
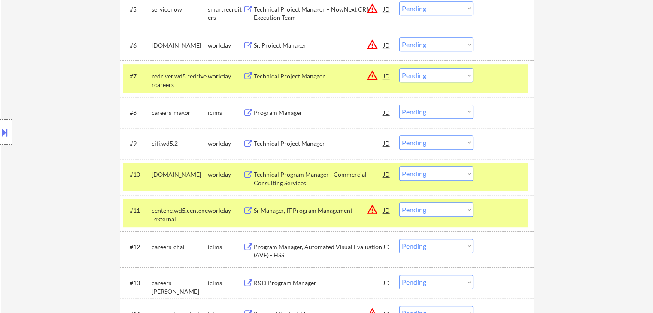
click at [55, 106] on div "Location Inclusions: [GEOGRAPHIC_DATA], [GEOGRAPHIC_DATA] [GEOGRAPHIC_DATA], [G…" at bounding box center [77, 132] width 154 height 159
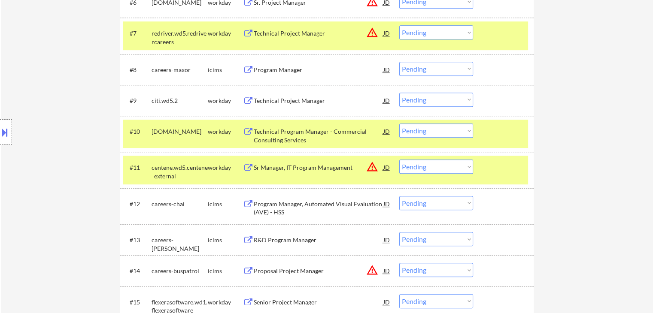
click at [50, 122] on div "Location Inclusions: [GEOGRAPHIC_DATA], [GEOGRAPHIC_DATA] [GEOGRAPHIC_DATA], [G…" at bounding box center [77, 132] width 154 height 159
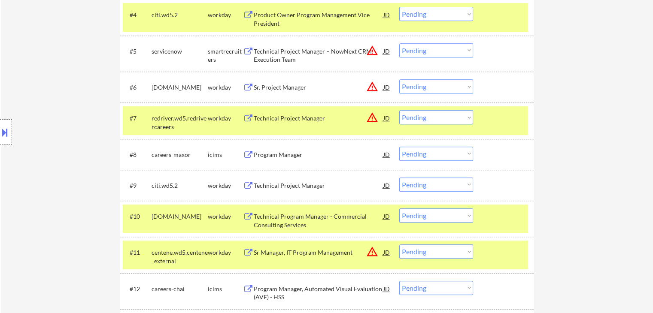
scroll to position [386, 0]
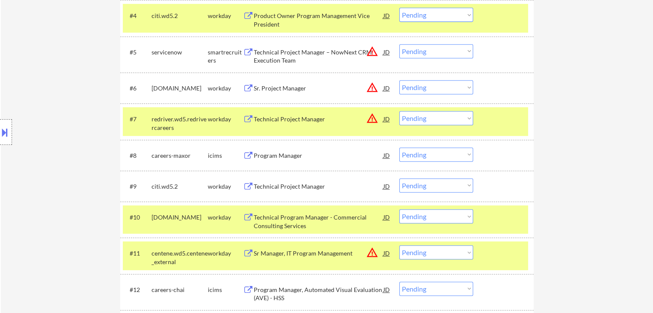
click at [64, 127] on div "Location Inclusions: [GEOGRAPHIC_DATA], [GEOGRAPHIC_DATA] [GEOGRAPHIC_DATA], [G…" at bounding box center [77, 132] width 154 height 159
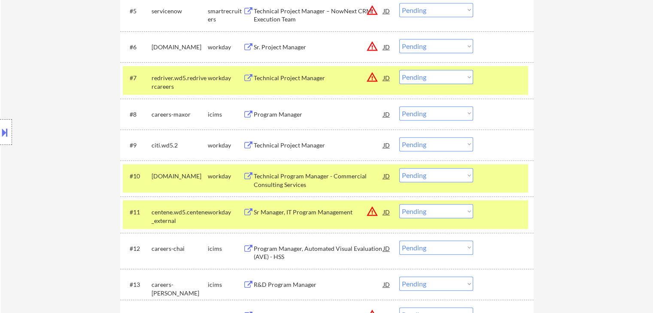
scroll to position [429, 0]
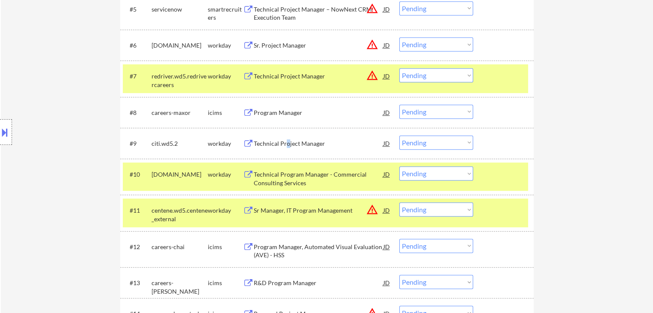
click at [286, 143] on div "Technical Project Manager" at bounding box center [319, 144] width 130 height 9
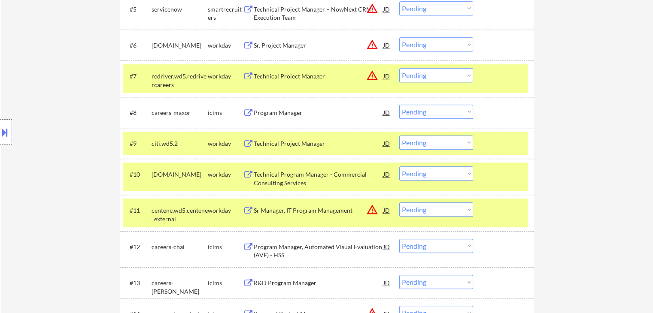
click at [280, 113] on div "Program Manager" at bounding box center [319, 113] width 130 height 9
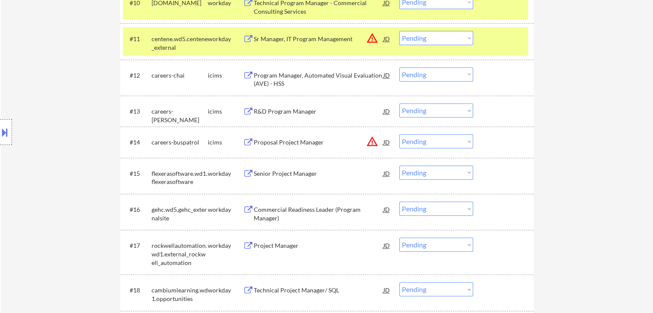
scroll to position [730, 0]
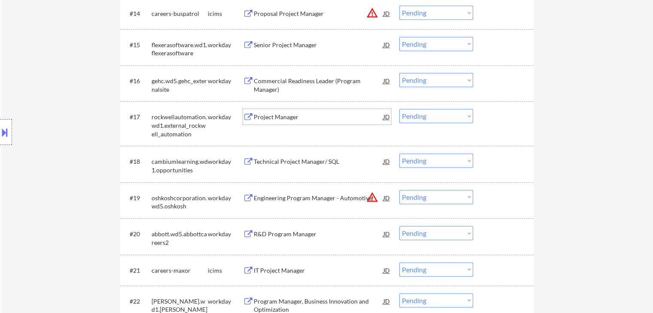
click at [262, 116] on div "Project Manager" at bounding box center [319, 117] width 130 height 9
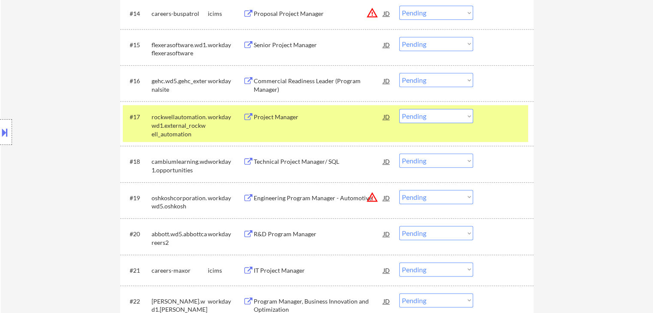
click at [278, 49] on div "Senior Project Manager" at bounding box center [319, 44] width 130 height 15
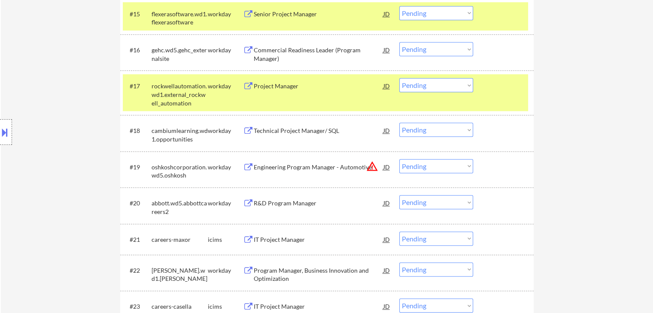
scroll to position [816, 0]
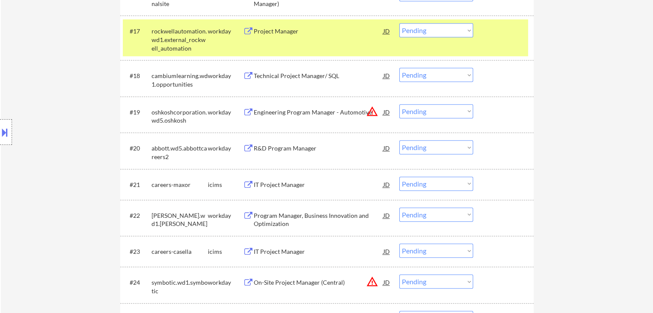
click at [289, 151] on div "R&D Program Manager" at bounding box center [319, 148] width 130 height 9
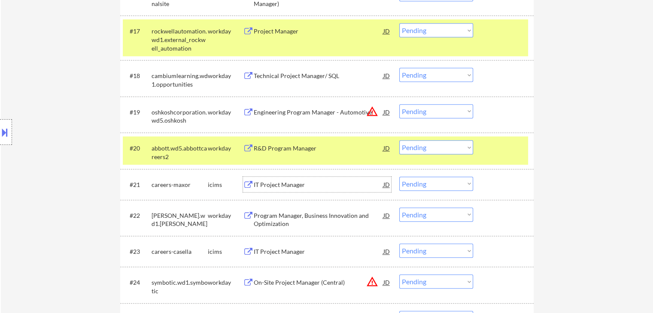
click at [285, 182] on div "IT Project Manager" at bounding box center [319, 185] width 130 height 9
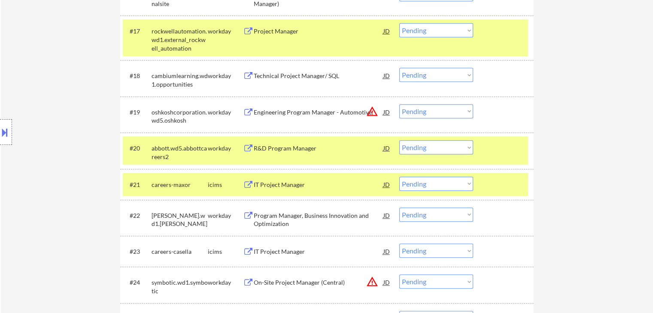
drag, startPoint x: 273, startPoint y: 219, endPoint x: 273, endPoint y: 236, distance: 17.2
click at [273, 218] on div "Program Manager, Business Innovation and Optimization" at bounding box center [319, 220] width 130 height 17
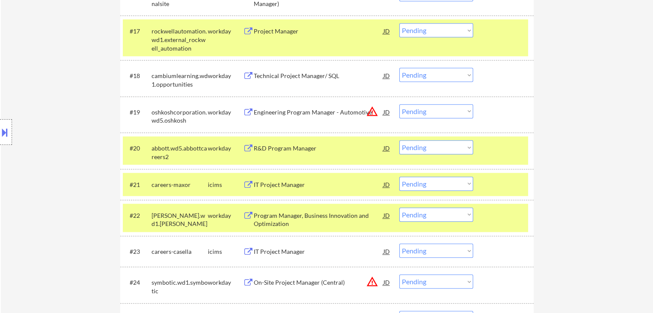
click at [271, 249] on div "IT Project Manager" at bounding box center [319, 252] width 130 height 9
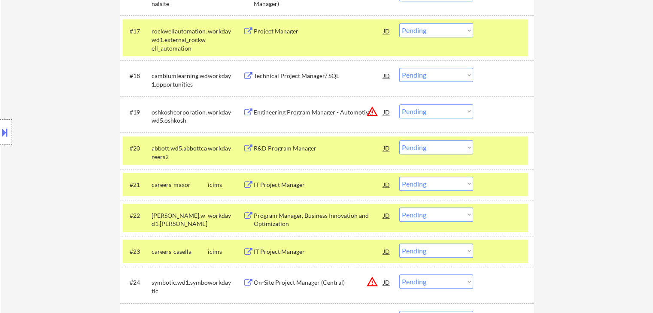
click at [432, 186] on select "Choose an option... Pending Applied Excluded (Questions) Excluded (Expired) Exc…" at bounding box center [436, 184] width 74 height 14
click at [399, 177] on select "Choose an option... Pending Applied Excluded (Questions) Excluded (Expired) Exc…" at bounding box center [436, 184] width 74 height 14
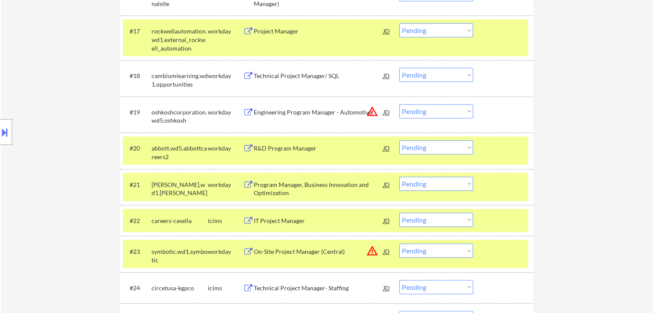
drag, startPoint x: 425, startPoint y: 30, endPoint x: 424, endPoint y: 35, distance: 4.4
click at [425, 30] on select "Choose an option... Pending Applied Excluded (Questions) Excluded (Expired) Exc…" at bounding box center [436, 30] width 74 height 14
click at [399, 23] on select "Choose an option... Pending Applied Excluded (Questions) Excluded (Expired) Exc…" at bounding box center [436, 30] width 74 height 14
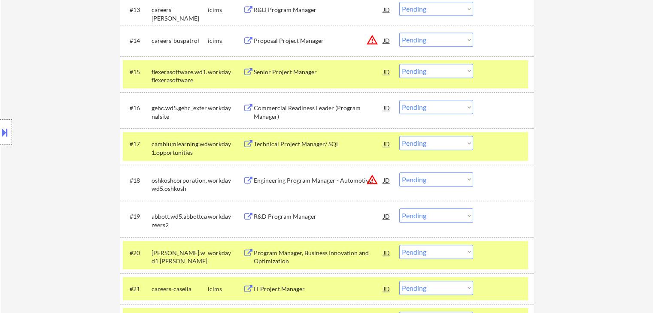
scroll to position [704, 0]
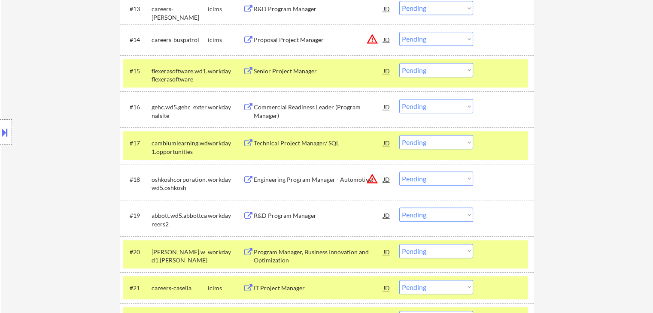
click at [422, 73] on select "Choose an option... Pending Applied Excluded (Questions) Excluded (Expired) Exc…" at bounding box center [436, 70] width 74 height 14
click at [399, 63] on select "Choose an option... Pending Applied Excluded (Questions) Excluded (Expired) Exc…" at bounding box center [436, 70] width 74 height 14
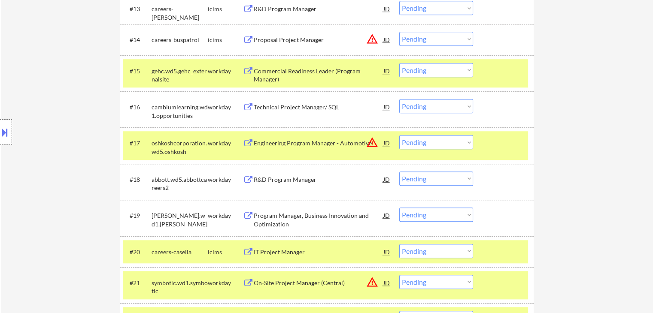
drag, startPoint x: 609, startPoint y: 102, endPoint x: 603, endPoint y: 109, distance: 9.4
drag, startPoint x: 605, startPoint y: 203, endPoint x: 608, endPoint y: 213, distance: 10.7
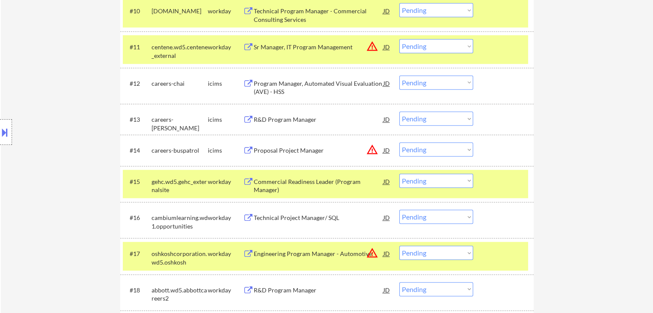
scroll to position [618, 0]
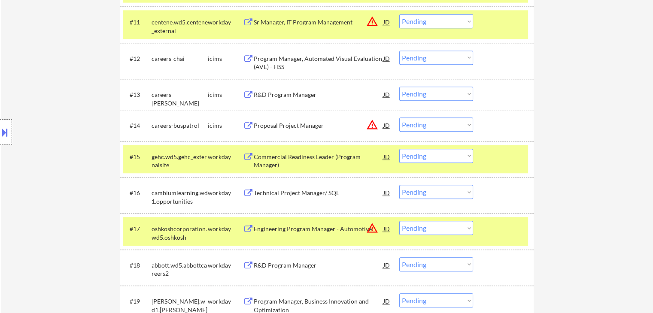
drag, startPoint x: 635, startPoint y: 153, endPoint x: 231, endPoint y: 156, distance: 404.5
drag, startPoint x: 35, startPoint y: 227, endPoint x: 37, endPoint y: 234, distance: 6.8
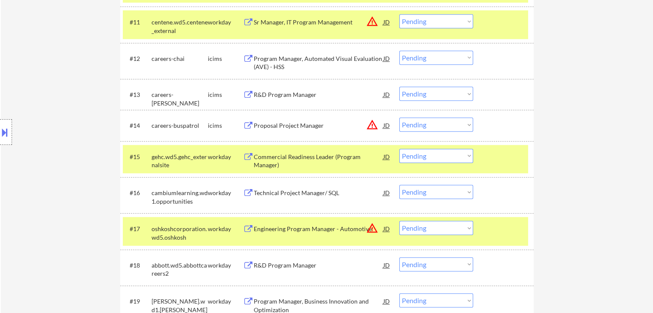
click at [52, 207] on div "Location Inclusions: [GEOGRAPHIC_DATA], [GEOGRAPHIC_DATA] [GEOGRAPHIC_DATA], [G…" at bounding box center [77, 132] width 154 height 159
click at [53, 210] on div "Location Inclusions: [GEOGRAPHIC_DATA], [GEOGRAPHIC_DATA] [GEOGRAPHIC_DATA], [G…" at bounding box center [77, 132] width 154 height 159
click at [64, 195] on div "Location Inclusions: [GEOGRAPHIC_DATA], [GEOGRAPHIC_DATA] [GEOGRAPHIC_DATA], [G…" at bounding box center [77, 132] width 154 height 159
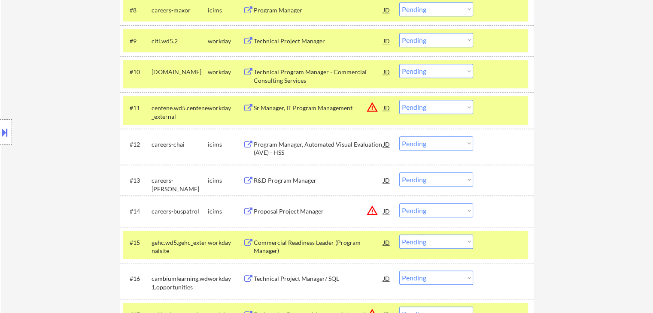
click at [59, 196] on div "Location Inclusions: [GEOGRAPHIC_DATA], [GEOGRAPHIC_DATA] [GEOGRAPHIC_DATA], [G…" at bounding box center [77, 132] width 154 height 159
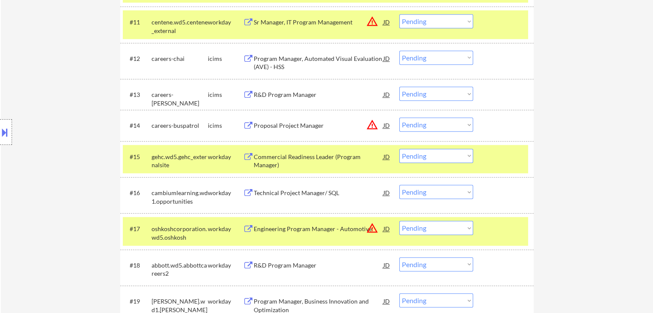
click at [64, 183] on div "Location Inclusions: [GEOGRAPHIC_DATA], [GEOGRAPHIC_DATA] [GEOGRAPHIC_DATA], [G…" at bounding box center [77, 132] width 154 height 159
click at [62, 169] on div "Location Inclusions: [GEOGRAPHIC_DATA], [GEOGRAPHIC_DATA] [GEOGRAPHIC_DATA], [G…" at bounding box center [77, 132] width 154 height 159
click at [57, 156] on div "Location Inclusions: [GEOGRAPHIC_DATA], [GEOGRAPHIC_DATA] [GEOGRAPHIC_DATA], [G…" at bounding box center [77, 132] width 154 height 159
click at [57, 155] on div "Location Inclusions: [GEOGRAPHIC_DATA], [GEOGRAPHIC_DATA] [GEOGRAPHIC_DATA], [G…" at bounding box center [77, 132] width 154 height 159
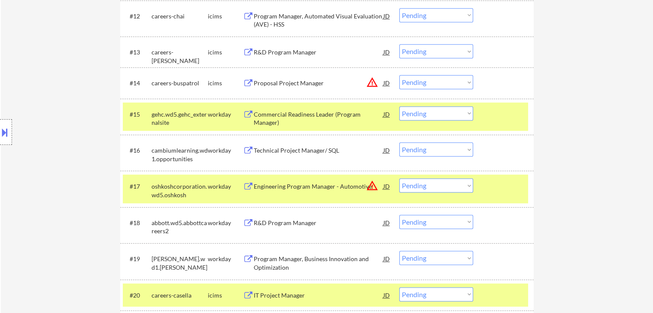
scroll to position [704, 0]
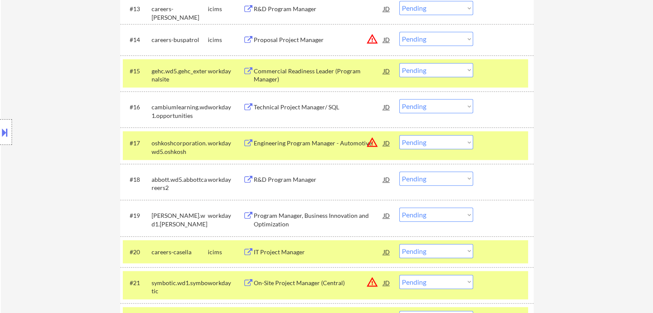
click at [75, 157] on div "Location Inclusions: [GEOGRAPHIC_DATA], [GEOGRAPHIC_DATA] [GEOGRAPHIC_DATA], [G…" at bounding box center [77, 132] width 154 height 159
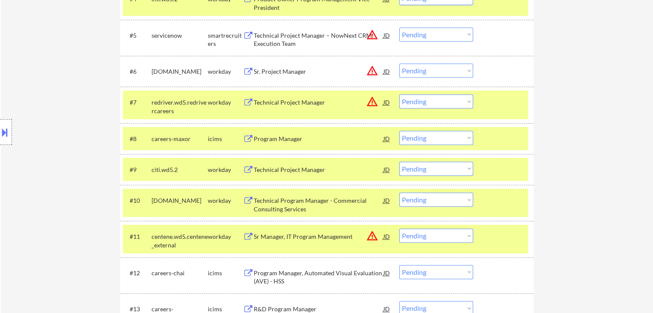
drag, startPoint x: 587, startPoint y: 120, endPoint x: 590, endPoint y: 138, distance: 17.8
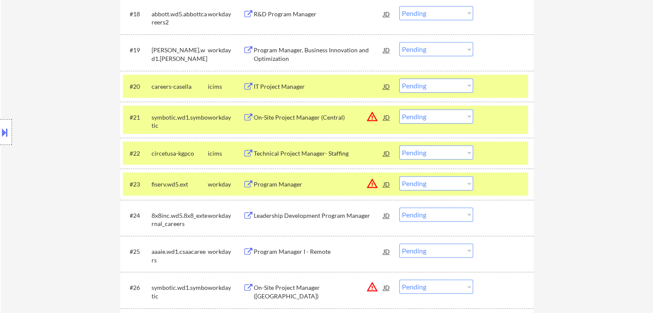
scroll to position [876, 0]
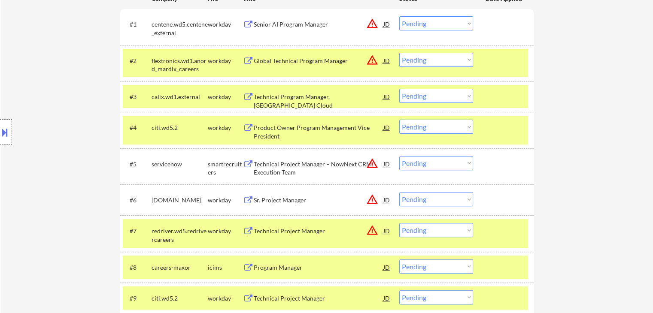
drag, startPoint x: 600, startPoint y: 151, endPoint x: 604, endPoint y: 148, distance: 4.9
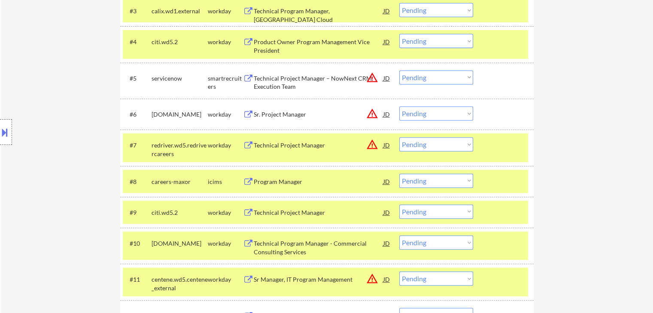
scroll to position [317, 0]
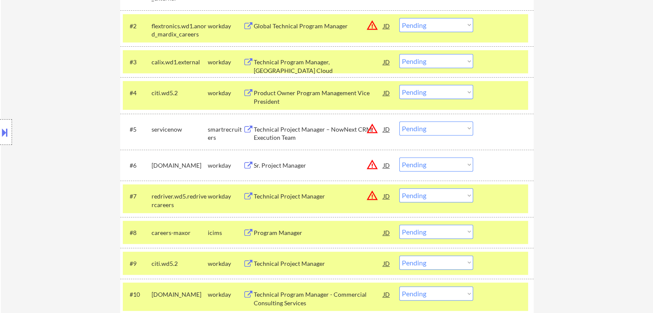
scroll to position [274, 0]
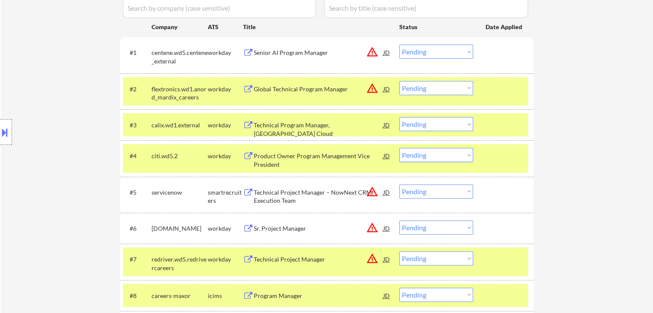
scroll to position [231, 0]
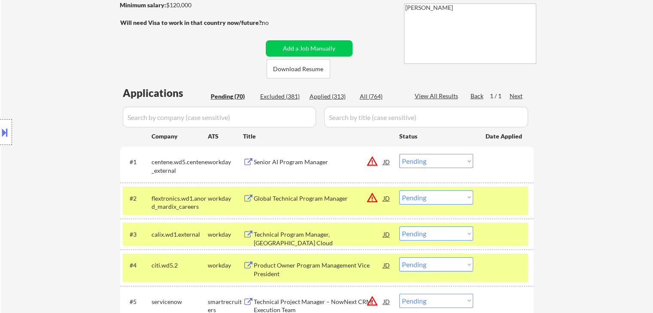
scroll to position [103, 0]
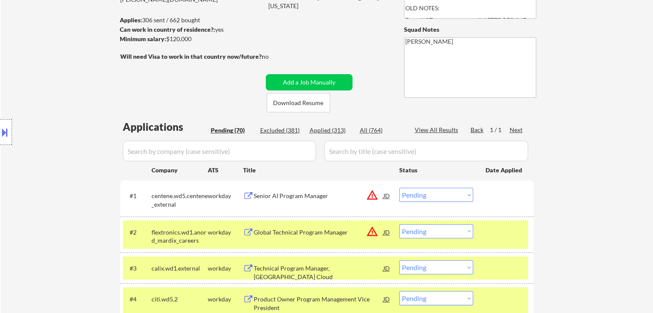
drag, startPoint x: 569, startPoint y: 133, endPoint x: 549, endPoint y: 133, distance: 19.8
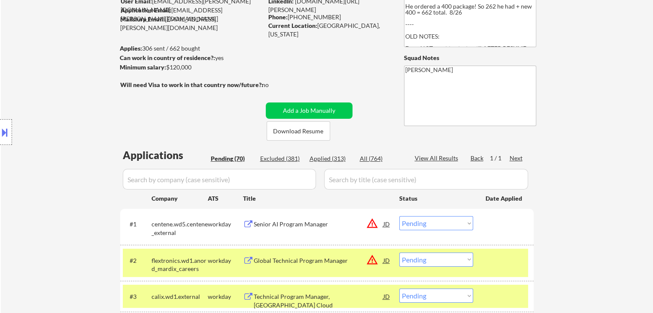
scroll to position [60, 0]
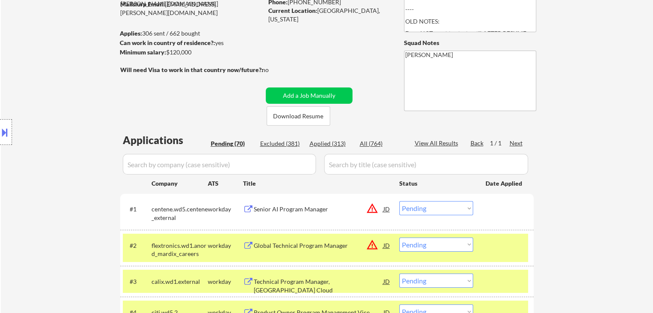
scroll to position [103, 0]
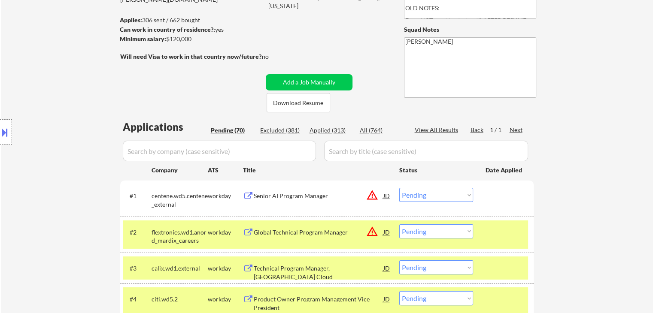
drag, startPoint x: 624, startPoint y: 83, endPoint x: 628, endPoint y: 87, distance: 5.5
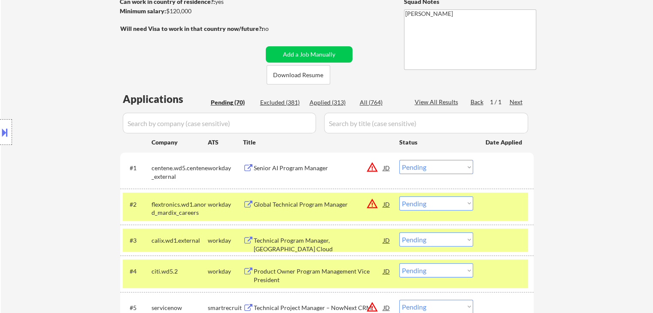
scroll to position [146, 0]
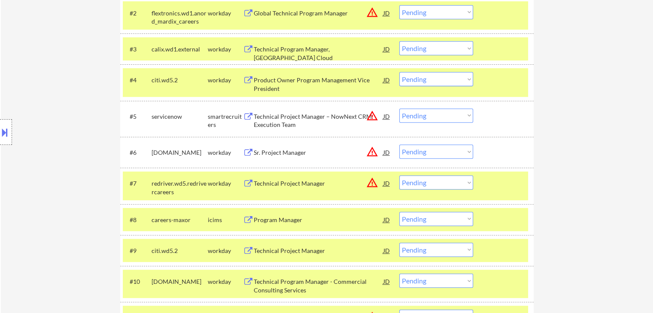
scroll to position [395, 0]
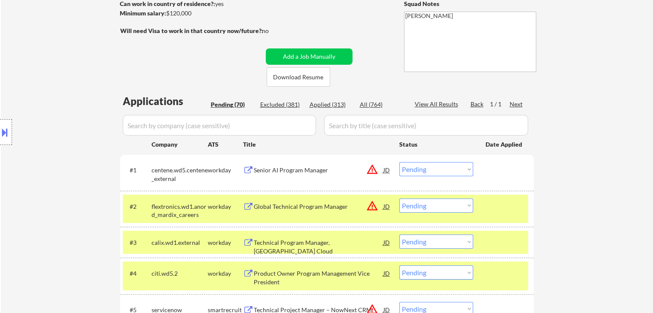
scroll to position [129, 0]
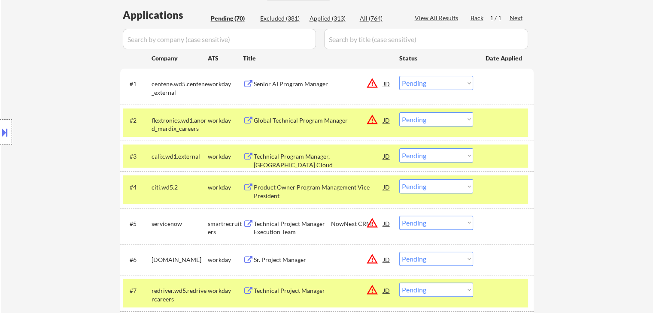
scroll to position [0, 0]
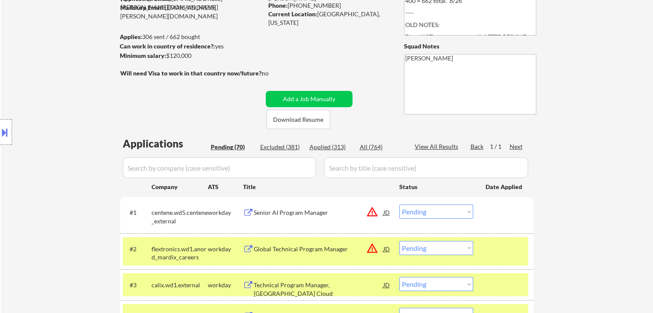
drag, startPoint x: 621, startPoint y: 85, endPoint x: 632, endPoint y: 64, distance: 23.1
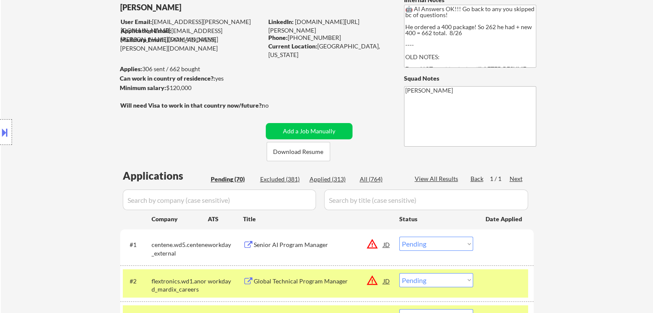
scroll to position [86, 0]
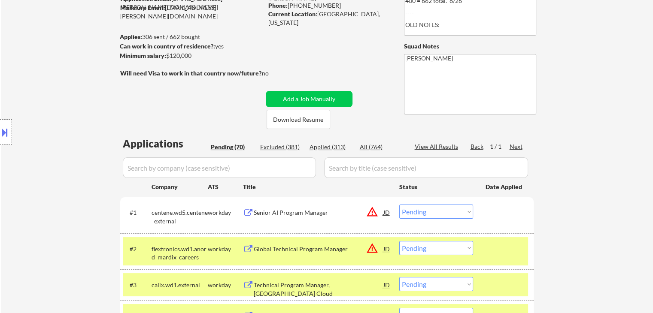
click at [94, 84] on div "Location Inclusions: [GEOGRAPHIC_DATA], [GEOGRAPHIC_DATA] [GEOGRAPHIC_DATA], [G…" at bounding box center [77, 132] width 154 height 159
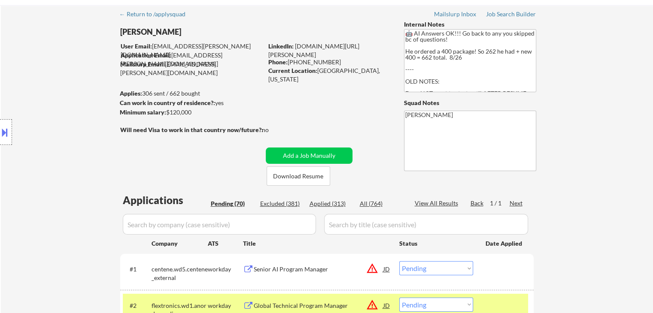
scroll to position [0, 0]
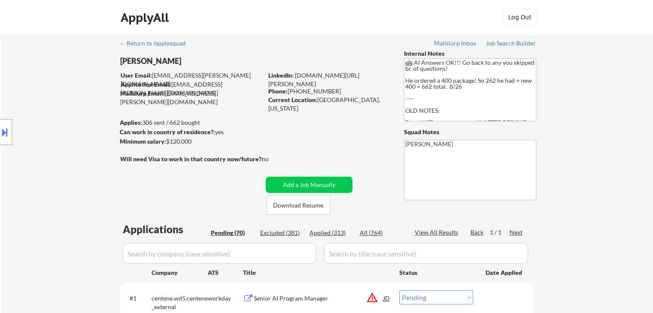
click at [57, 101] on div "Location Inclusions: [GEOGRAPHIC_DATA], [GEOGRAPHIC_DATA] [GEOGRAPHIC_DATA], [G…" at bounding box center [77, 132] width 154 height 159
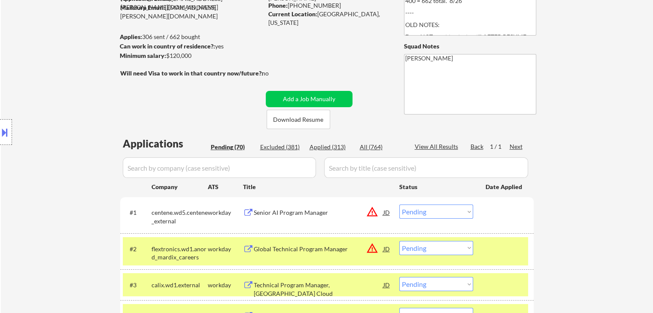
click at [62, 103] on div "Location Inclusions: [GEOGRAPHIC_DATA], [GEOGRAPHIC_DATA] [GEOGRAPHIC_DATA], [G…" at bounding box center [77, 132] width 154 height 159
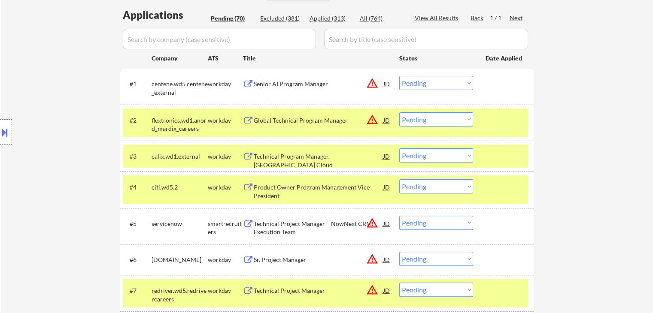
click at [65, 108] on div "Location Inclusions: [GEOGRAPHIC_DATA], [GEOGRAPHIC_DATA] [GEOGRAPHIC_DATA], [G…" at bounding box center [77, 132] width 154 height 159
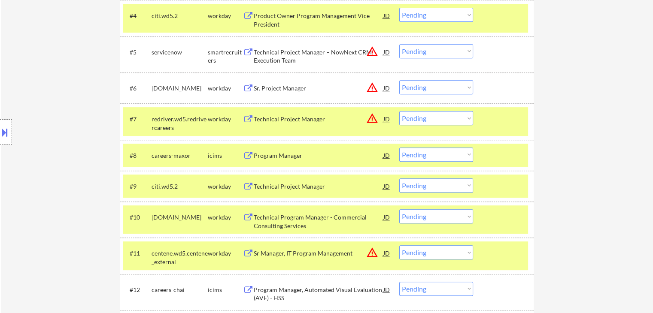
click at [21, 107] on div "Location Inclusions: [GEOGRAPHIC_DATA], [GEOGRAPHIC_DATA] [GEOGRAPHIC_DATA], [G…" at bounding box center [77, 132] width 154 height 159
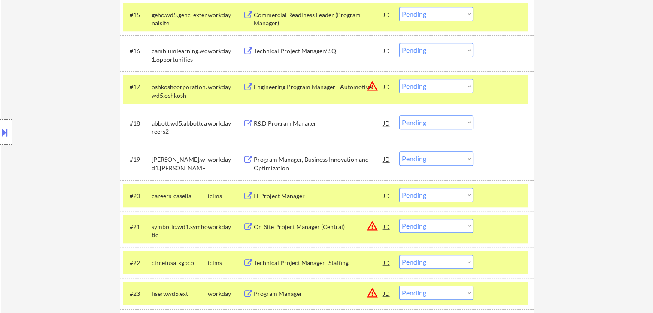
scroll to position [770, 0]
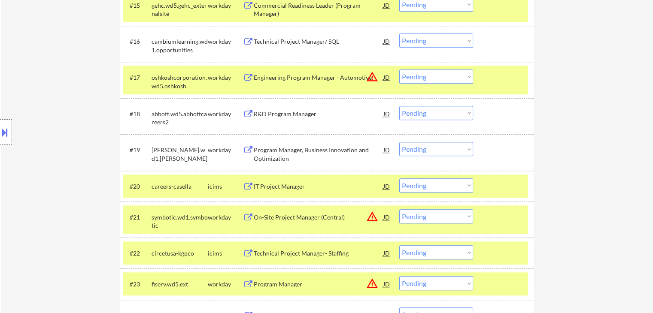
drag, startPoint x: 433, startPoint y: 115, endPoint x: 432, endPoint y: 119, distance: 4.6
click at [433, 115] on select "Choose an option... Pending Applied Excluded (Questions) Excluded (Expired) Exc…" at bounding box center [436, 113] width 74 height 14
click at [399, 106] on select "Choose an option... Pending Applied Excluded (Questions) Excluded (Expired) Exc…" at bounding box center [436, 113] width 74 height 14
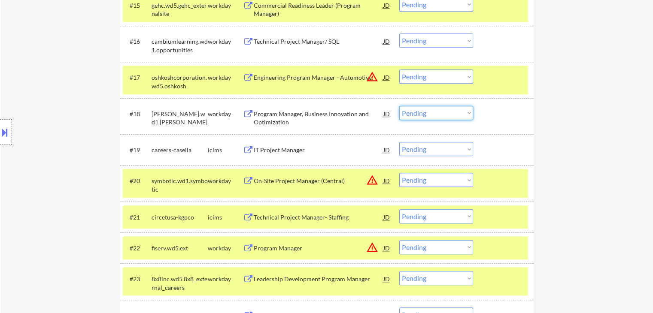
click at [430, 117] on select "Choose an option... Pending Applied Excluded (Questions) Excluded (Expired) Exc…" at bounding box center [436, 113] width 74 height 14
click at [399, 106] on select "Choose an option... Pending Applied Excluded (Questions) Excluded (Expired) Exc…" at bounding box center [436, 113] width 74 height 14
click at [423, 142] on select "Choose an option... Pending Applied Excluded (Questions) Excluded (Expired) Exc…" at bounding box center [436, 149] width 74 height 14
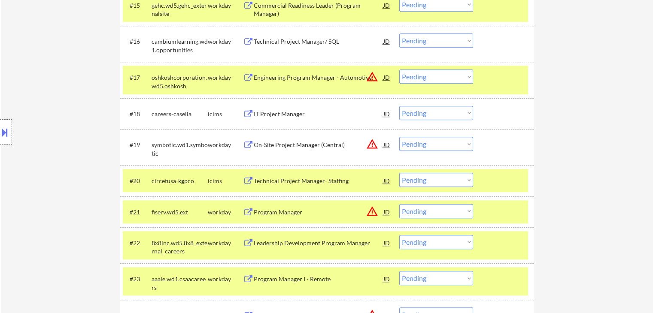
drag, startPoint x: 439, startPoint y: 118, endPoint x: 435, endPoint y: 115, distance: 5.2
click at [439, 118] on select "Choose an option... Pending Applied Excluded (Questions) Excluded (Expired) Exc…" at bounding box center [436, 113] width 74 height 14
click at [399, 106] on select "Choose an option... Pending Applied Excluded (Questions) Excluded (Expired) Exc…" at bounding box center [436, 113] width 74 height 14
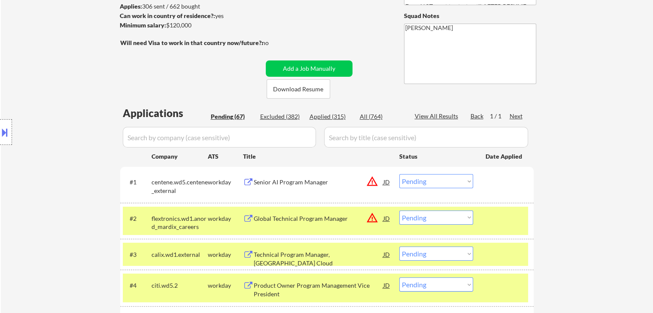
scroll to position [129, 0]
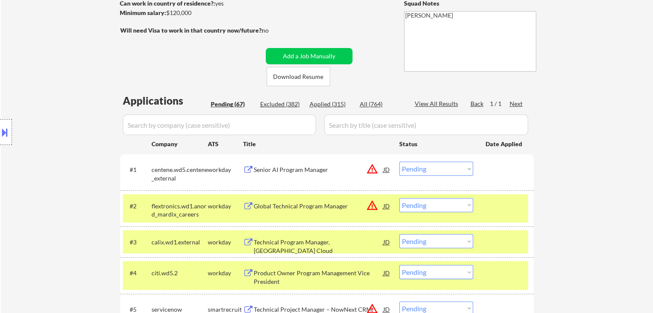
click at [48, 176] on div "Location Inclusions: [GEOGRAPHIC_DATA], [GEOGRAPHIC_DATA] [GEOGRAPHIC_DATA], [G…" at bounding box center [77, 132] width 154 height 159
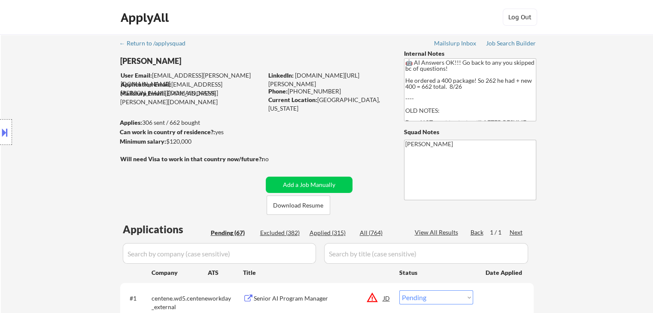
click at [48, 176] on div "Location Inclusions: [GEOGRAPHIC_DATA], [GEOGRAPHIC_DATA] [GEOGRAPHIC_DATA], [G…" at bounding box center [77, 132] width 154 height 159
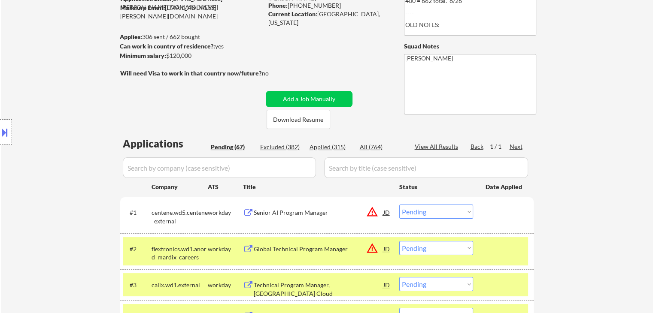
click at [71, 156] on div "Location Inclusions: [GEOGRAPHIC_DATA], [GEOGRAPHIC_DATA] [GEOGRAPHIC_DATA], [G…" at bounding box center [77, 132] width 154 height 159
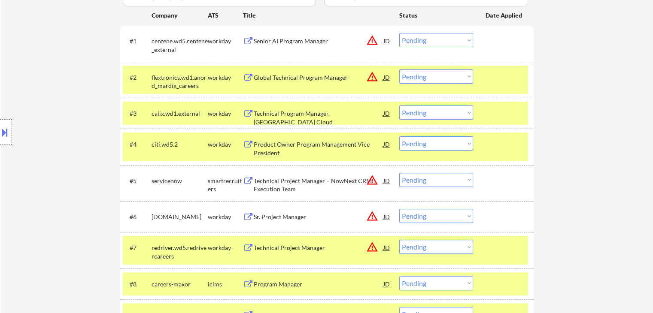
click at [64, 143] on div "Location Inclusions: [GEOGRAPHIC_DATA], [GEOGRAPHIC_DATA] [GEOGRAPHIC_DATA], [G…" at bounding box center [77, 132] width 154 height 159
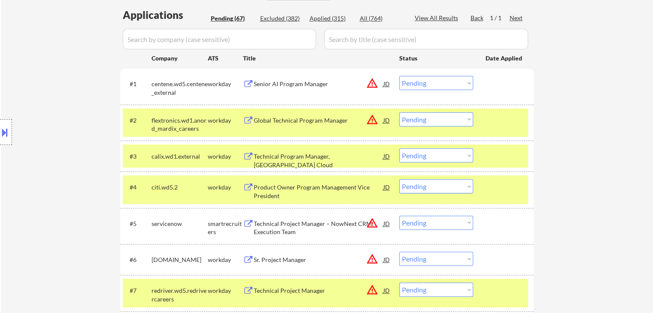
scroll to position [215, 0]
click at [78, 71] on div "Location Inclusions: [GEOGRAPHIC_DATA], [GEOGRAPHIC_DATA] [GEOGRAPHIC_DATA], [G…" at bounding box center [77, 132] width 154 height 159
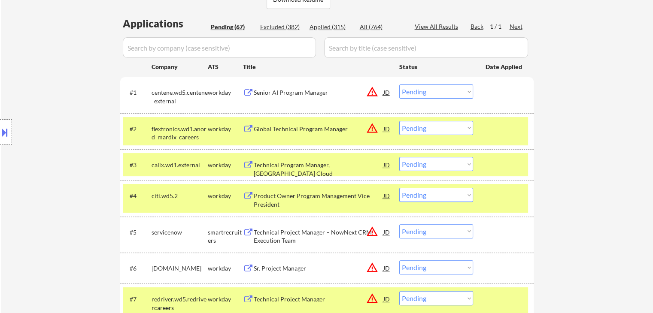
scroll to position [258, 0]
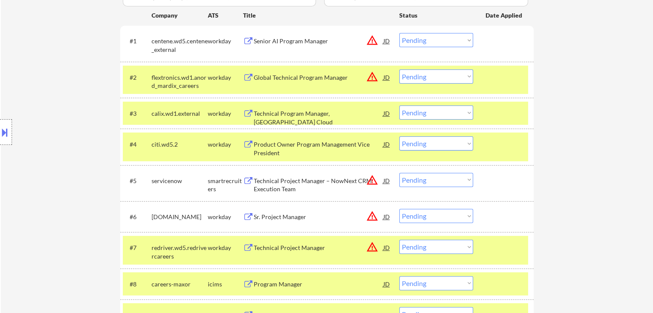
click at [369, 39] on button "warning_amber" at bounding box center [372, 40] width 12 height 12
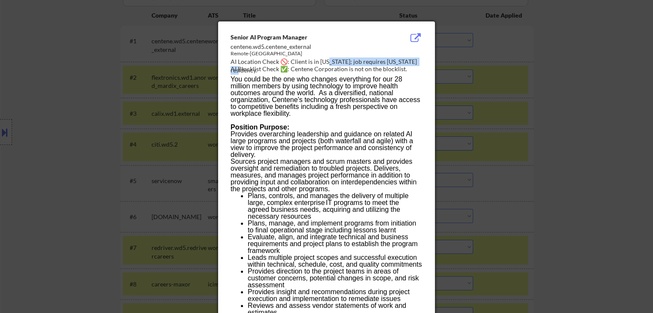
drag, startPoint x: 400, startPoint y: 61, endPoint x: 326, endPoint y: 62, distance: 74.3
click at [326, 62] on div "AI Location Check 🚫: Client is in [US_STATE]; job requires [US_STATE] residency." at bounding box center [328, 66] width 195 height 17
click at [544, 62] on div at bounding box center [326, 156] width 653 height 313
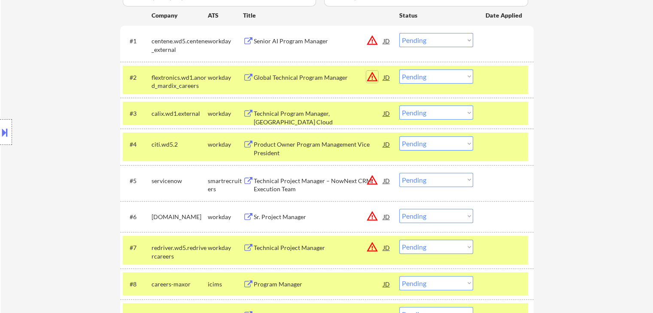
click at [372, 80] on button "warning_amber" at bounding box center [372, 77] width 12 height 12
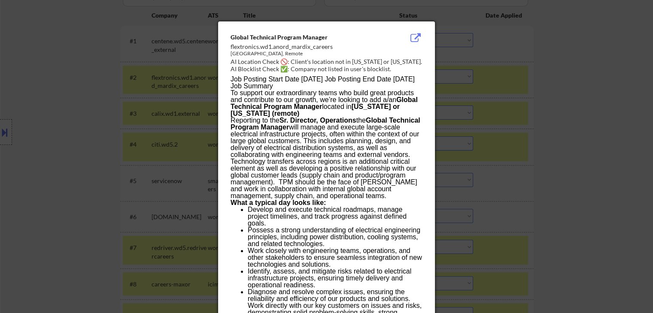
click at [551, 85] on div at bounding box center [326, 156] width 653 height 313
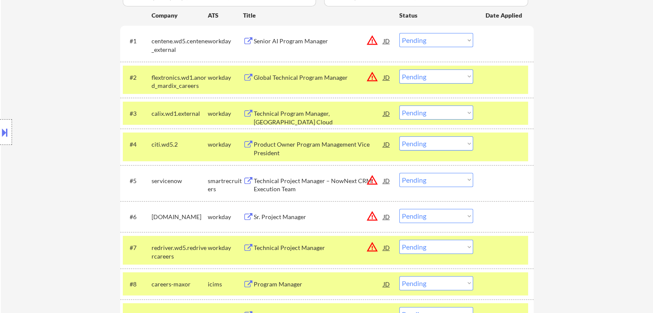
click at [450, 45] on select "Choose an option... Pending Applied Excluded (Questions) Excluded (Expired) Exc…" at bounding box center [436, 40] width 74 height 14
click at [399, 33] on select "Choose an option... Pending Applied Excluded (Questions) Excluded (Expired) Exc…" at bounding box center [436, 40] width 74 height 14
click at [436, 79] on select "Choose an option... Pending Applied Excluded (Questions) Excluded (Expired) Exc…" at bounding box center [436, 77] width 74 height 14
click at [399, 70] on select "Choose an option... Pending Applied Excluded (Questions) Excluded (Expired) Exc…" at bounding box center [436, 77] width 74 height 14
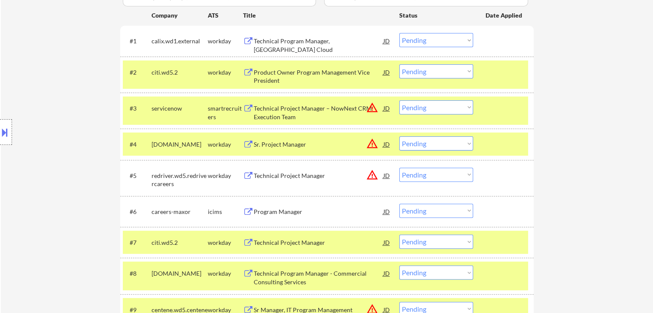
click at [289, 43] on div "Technical Program Manager, [GEOGRAPHIC_DATA] Cloud" at bounding box center [319, 45] width 130 height 17
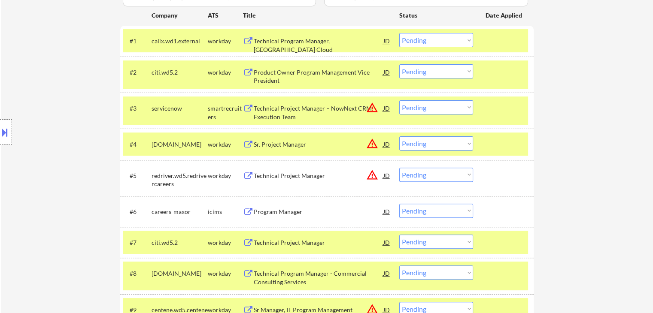
click at [293, 72] on div "Product Owner Program Management Vice President" at bounding box center [319, 76] width 130 height 17
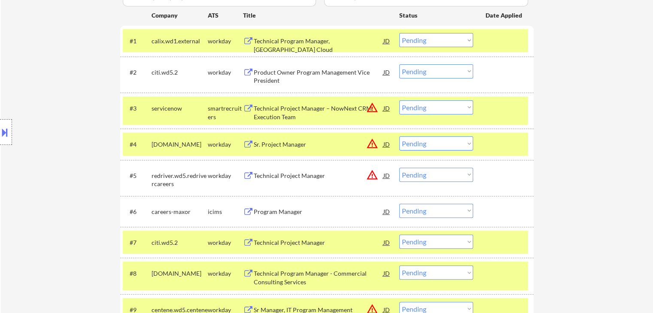
click at [369, 108] on button "warning_amber" at bounding box center [372, 108] width 12 height 12
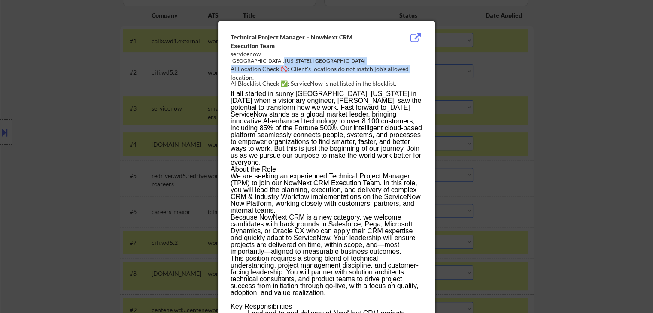
drag, startPoint x: 408, startPoint y: 67, endPoint x: 274, endPoint y: 67, distance: 134.0
click at [274, 67] on div "AI Location Check 🚫: Client's locations do not match job's allowed location." at bounding box center [328, 73] width 195 height 17
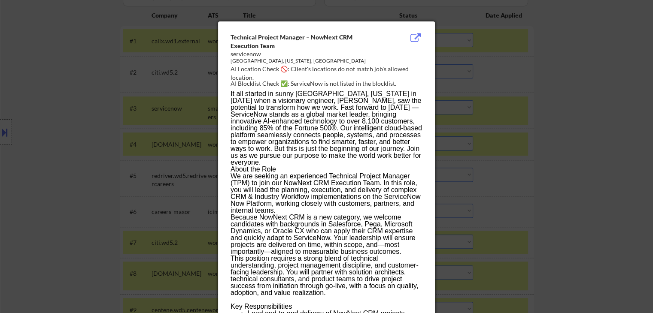
click at [551, 98] on div at bounding box center [326, 156] width 653 height 313
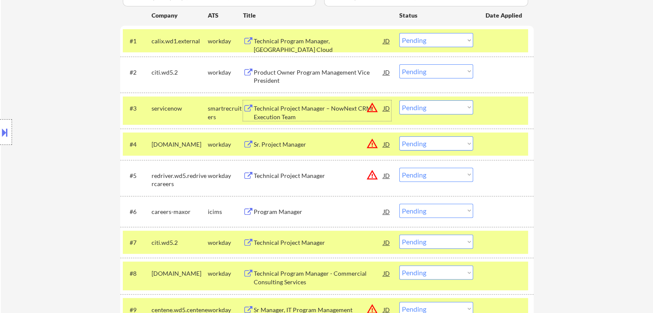
click at [289, 114] on div "Technical Project Manager – NowNext CRM Execution Team" at bounding box center [319, 112] width 130 height 17
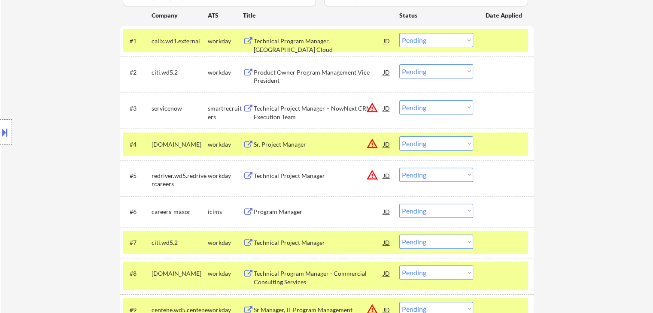
click at [421, 69] on select "Choose an option... Pending Applied Excluded (Questions) Excluded (Expired) Exc…" at bounding box center [436, 71] width 74 height 14
click at [399, 64] on select "Choose an option... Pending Applied Excluded (Questions) Excluded (Expired) Exc…" at bounding box center [436, 71] width 74 height 14
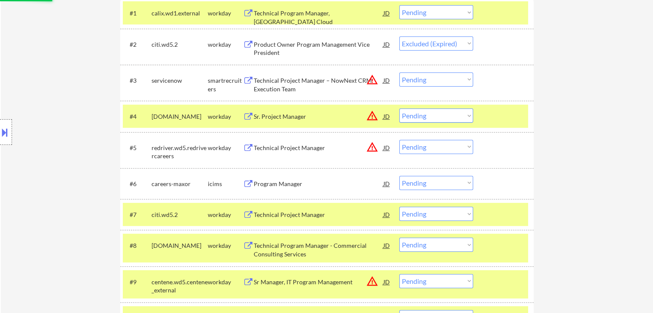
scroll to position [301, 0]
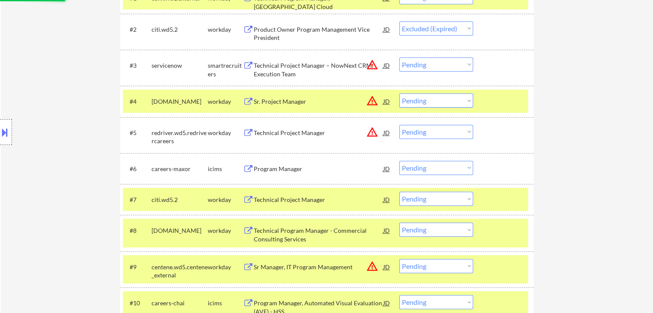
click at [295, 198] on div "Technical Project Manager" at bounding box center [319, 200] width 130 height 9
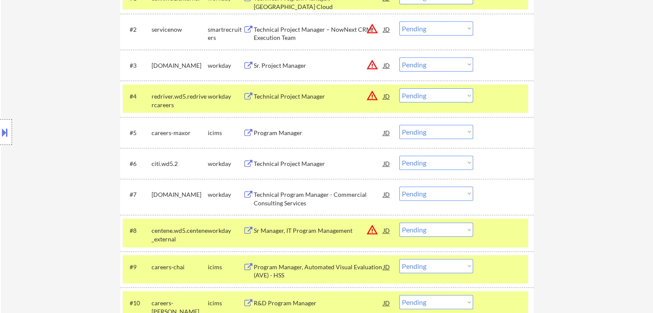
drag, startPoint x: 451, startPoint y: 164, endPoint x: 449, endPoint y: 169, distance: 5.4
click at [451, 164] on select "Choose an option... Pending Applied Excluded (Questions) Excluded (Expired) Exc…" at bounding box center [436, 163] width 74 height 14
click at [399, 156] on select "Choose an option... Pending Applied Excluded (Questions) Excluded (Expired) Exc…" at bounding box center [436, 163] width 74 height 14
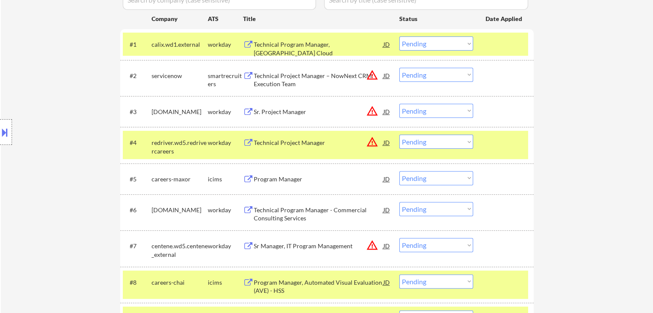
scroll to position [172, 0]
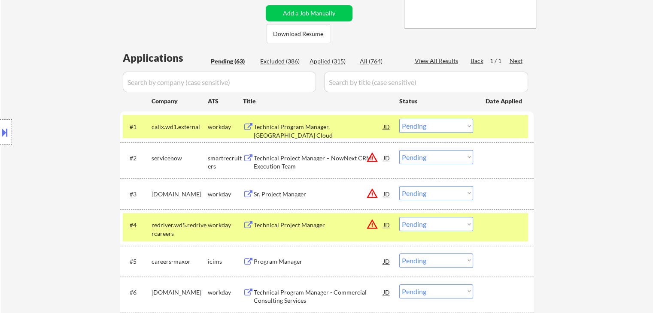
click at [432, 130] on select "Choose an option... Pending Applied Excluded (Questions) Excluded (Expired) Exc…" at bounding box center [436, 126] width 74 height 14
click at [399, 119] on select "Choose an option... Pending Applied Excluded (Questions) Excluded (Expired) Exc…" at bounding box center [436, 126] width 74 height 14
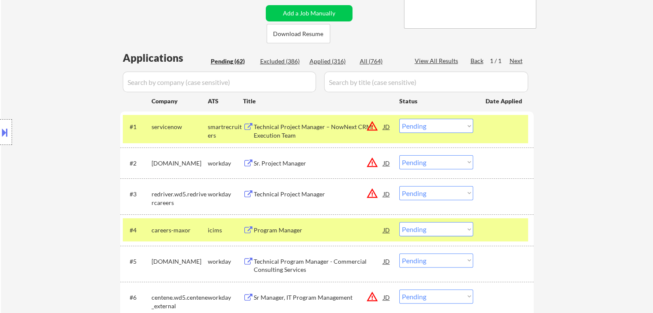
drag, startPoint x: 438, startPoint y: 131, endPoint x: 434, endPoint y: 122, distance: 9.3
click at [438, 131] on select "Choose an option... Pending Applied Excluded (Questions) Excluded (Expired) Exc…" at bounding box center [436, 126] width 74 height 14
click at [399, 119] on select "Choose an option... Pending Applied Excluded (Questions) Excluded (Expired) Exc…" at bounding box center [436, 126] width 74 height 14
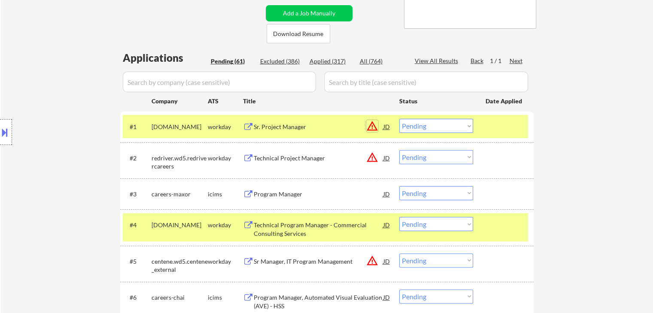
click at [371, 125] on button "warning_amber" at bounding box center [372, 126] width 12 height 12
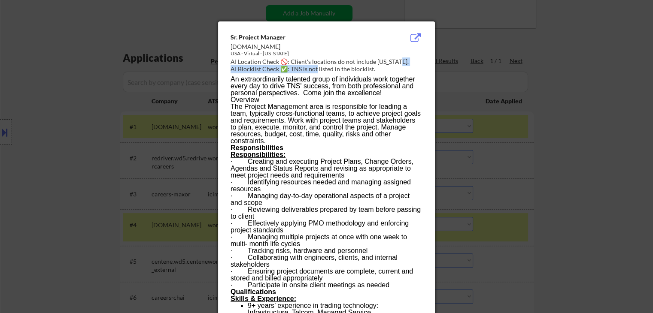
drag, startPoint x: 395, startPoint y: 63, endPoint x: 316, endPoint y: 67, distance: 78.7
click at [316, 67] on div "Sr. Project Manager [DOMAIN_NAME] [GEOGRAPHIC_DATA] - Virtual - [US_STATE] AI L…" at bounding box center [328, 53] width 195 height 41
click at [576, 106] on div at bounding box center [326, 156] width 653 height 313
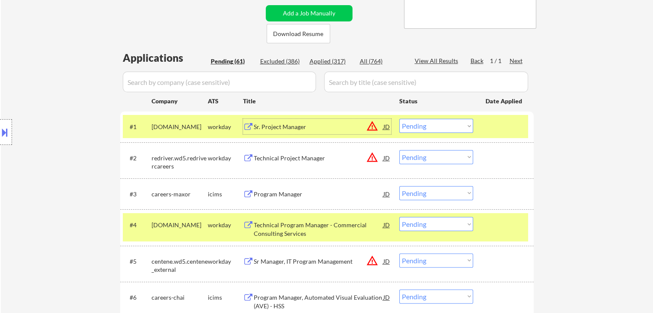
click at [279, 127] on div "Sr. Project Manager" at bounding box center [319, 127] width 130 height 9
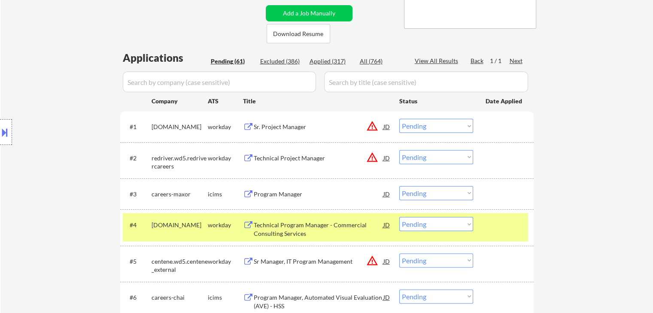
drag, startPoint x: 441, startPoint y: 128, endPoint x: 440, endPoint y: 133, distance: 4.5
click at [441, 128] on select "Choose an option... Pending Applied Excluded (Questions) Excluded (Expired) Exc…" at bounding box center [436, 126] width 74 height 14
click at [399, 119] on select "Choose an option... Pending Applied Excluded (Questions) Excluded (Expired) Exc…" at bounding box center [436, 126] width 74 height 14
click at [375, 160] on button "warning_amber" at bounding box center [372, 158] width 12 height 12
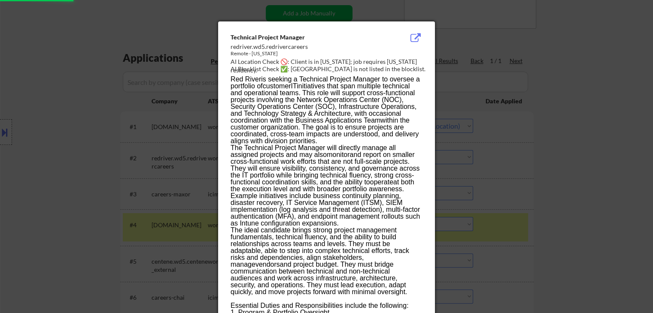
click at [601, 138] on div at bounding box center [326, 156] width 653 height 313
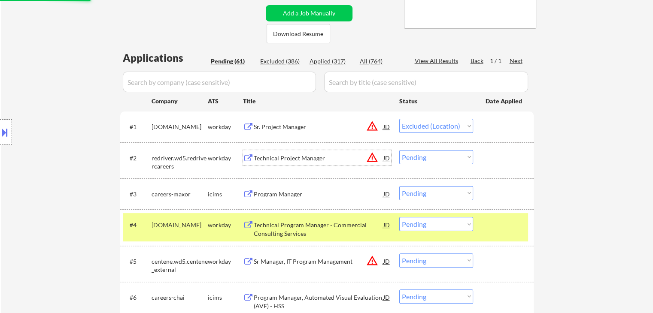
click at [304, 157] on div "Technical Project Manager" at bounding box center [319, 158] width 130 height 9
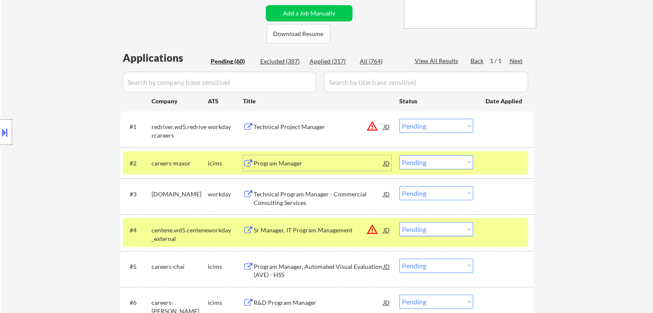
click at [431, 126] on select "Choose an option... Pending Applied Excluded (Questions) Excluded (Expired) Exc…" at bounding box center [436, 126] width 74 height 14
click at [399, 119] on select "Choose an option... Pending Applied Excluded (Questions) Excluded (Expired) Exc…" at bounding box center [436, 126] width 74 height 14
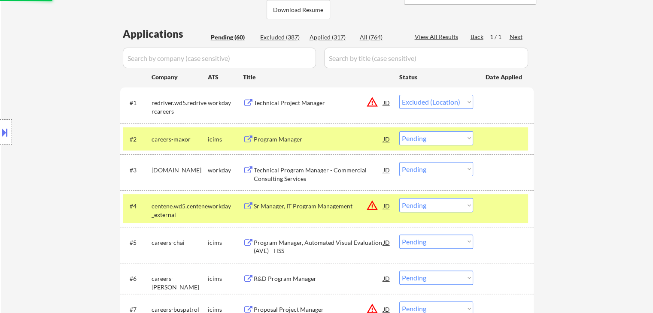
scroll to position [215, 0]
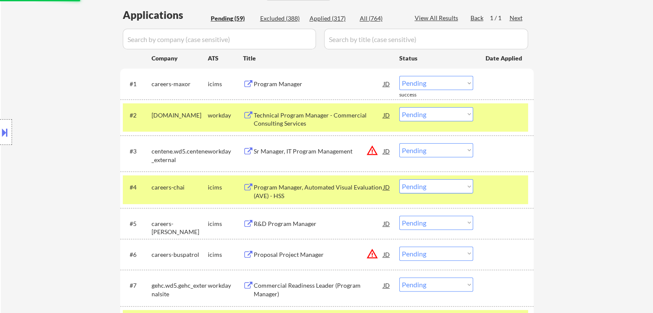
click at [290, 84] on div "Program Manager" at bounding box center [319, 84] width 130 height 9
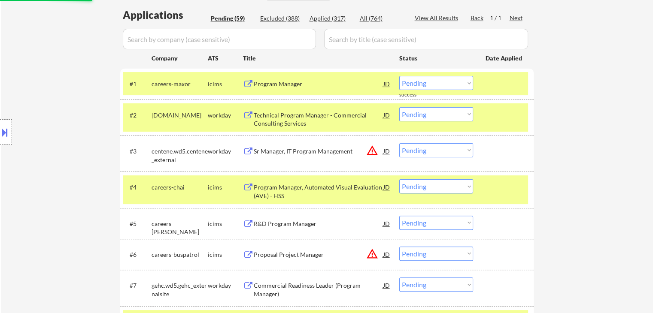
click at [280, 122] on div "Technical Program Manager - Commercial Consulting Services" at bounding box center [319, 119] width 130 height 17
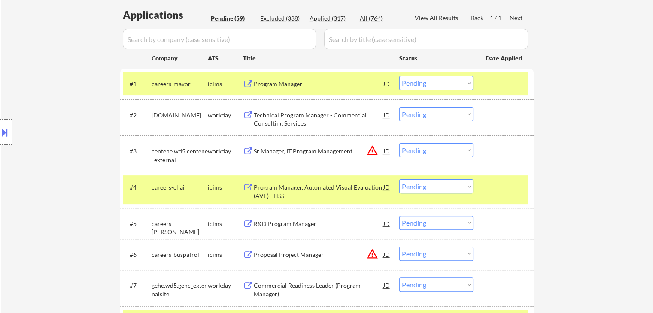
click at [440, 81] on select "Choose an option... Pending Applied Excluded (Questions) Excluded (Expired) Exc…" at bounding box center [436, 83] width 74 height 14
click at [399, 76] on select "Choose an option... Pending Applied Excluded (Questions) Excluded (Expired) Exc…" at bounding box center [436, 83] width 74 height 14
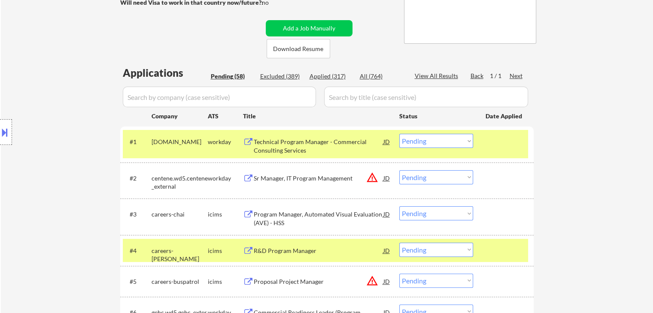
scroll to position [172, 0]
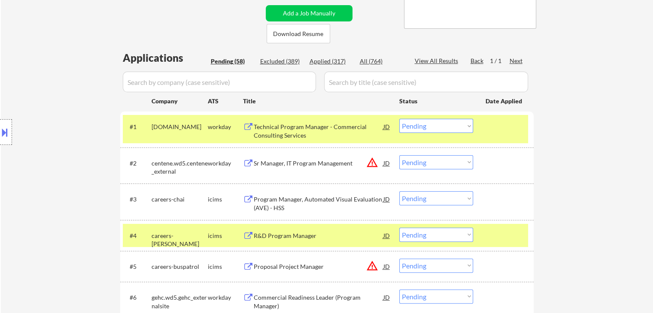
click at [439, 128] on select "Choose an option... Pending Applied Excluded (Questions) Excluded (Expired) Exc…" at bounding box center [436, 126] width 74 height 14
click at [399, 119] on select "Choose an option... Pending Applied Excluded (Questions) Excluded (Expired) Exc…" at bounding box center [436, 126] width 74 height 14
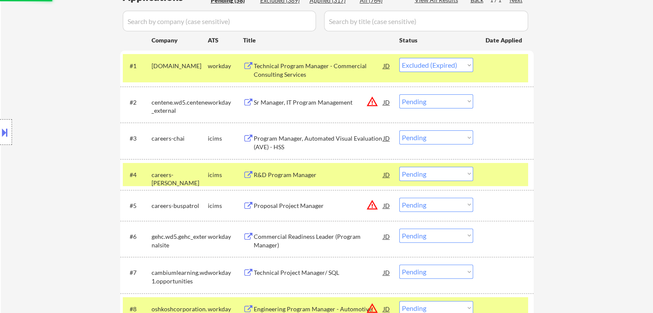
scroll to position [258, 0]
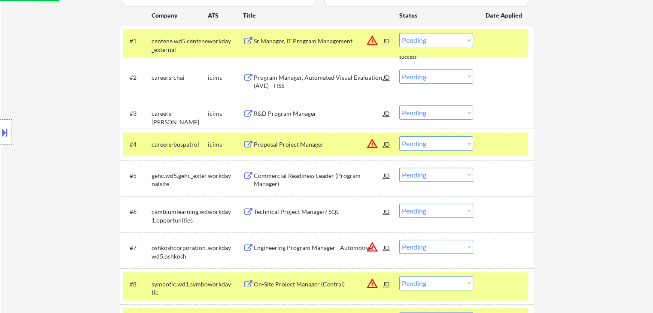
click at [372, 39] on button "warning_amber" at bounding box center [372, 40] width 12 height 12
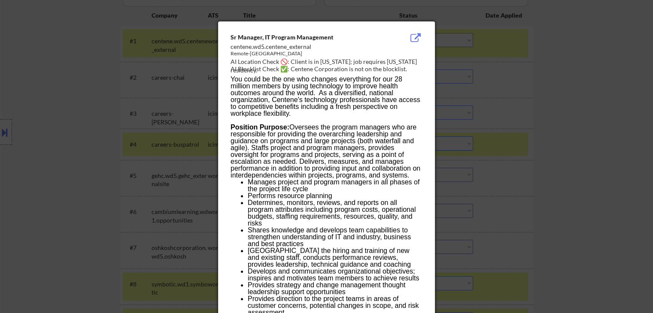
click at [546, 79] on div at bounding box center [326, 156] width 653 height 313
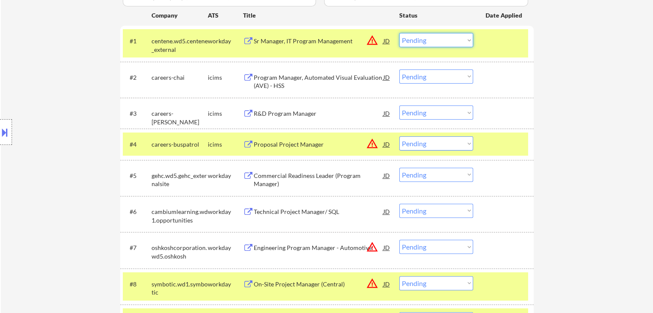
click at [463, 42] on select "Choose an option... Pending Applied Excluded (Questions) Excluded (Expired) Exc…" at bounding box center [436, 40] width 74 height 14
click at [399, 33] on select "Choose an option... Pending Applied Excluded (Questions) Excluded (Expired) Exc…" at bounding box center [436, 40] width 74 height 14
click at [290, 79] on div "Program Manager, Automated Visual Evaluation (AVE) - HSS" at bounding box center [319, 81] width 130 height 17
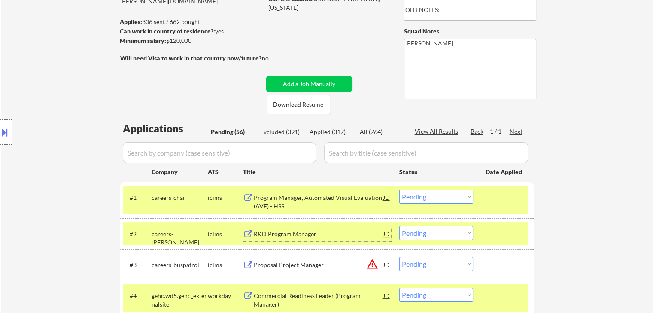
scroll to position [0, 0]
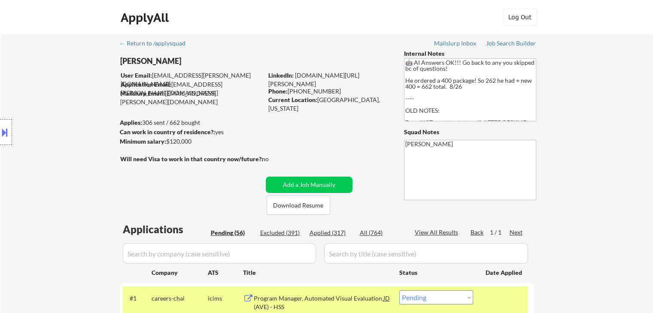
click at [40, 191] on div "Location Inclusions: [GEOGRAPHIC_DATA], [GEOGRAPHIC_DATA] [GEOGRAPHIC_DATA], [G…" at bounding box center [77, 132] width 154 height 159
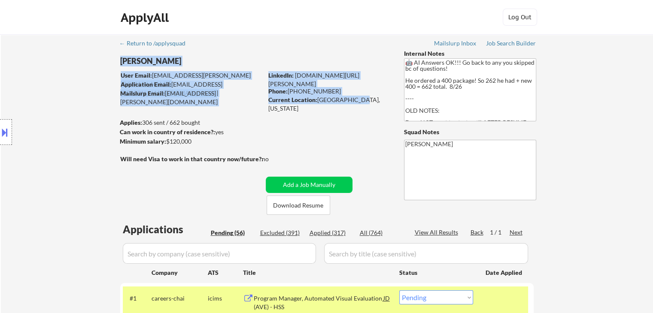
drag, startPoint x: 356, startPoint y: 100, endPoint x: 319, endPoint y: 105, distance: 37.2
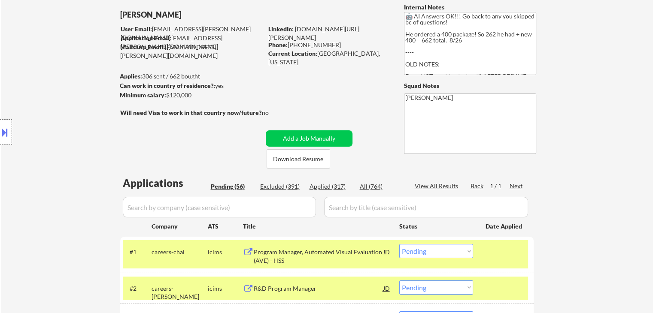
scroll to position [86, 0]
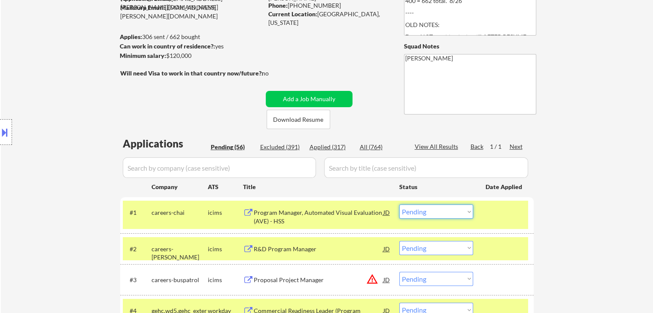
click at [440, 213] on select "Choose an option... Pending Applied Excluded (Questions) Excluded (Expired) Exc…" at bounding box center [436, 212] width 74 height 14
click at [399, 205] on select "Choose an option... Pending Applied Excluded (Questions) Excluded (Expired) Exc…" at bounding box center [436, 212] width 74 height 14
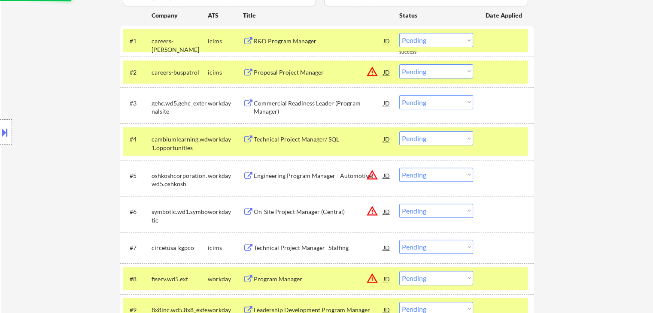
click at [289, 39] on div "R&D Program Manager" at bounding box center [319, 41] width 130 height 9
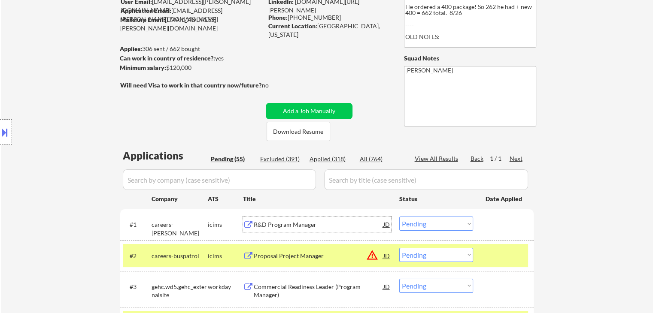
scroll to position [86, 0]
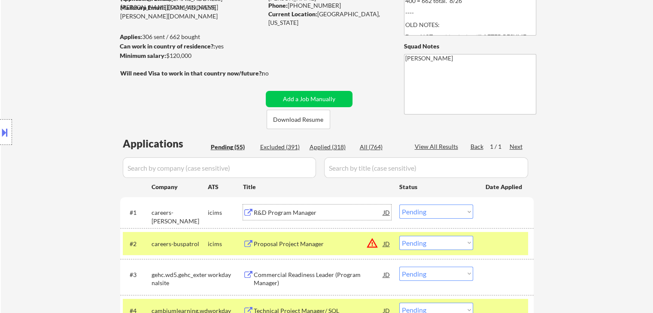
drag, startPoint x: 277, startPoint y: 212, endPoint x: 271, endPoint y: 208, distance: 6.9
click at [276, 212] on div "R&D Program Manager" at bounding box center [319, 213] width 130 height 9
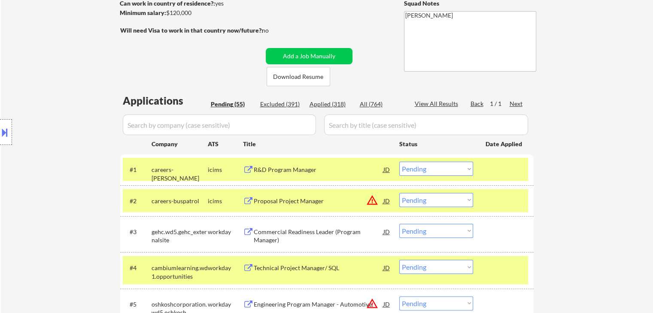
scroll to position [172, 0]
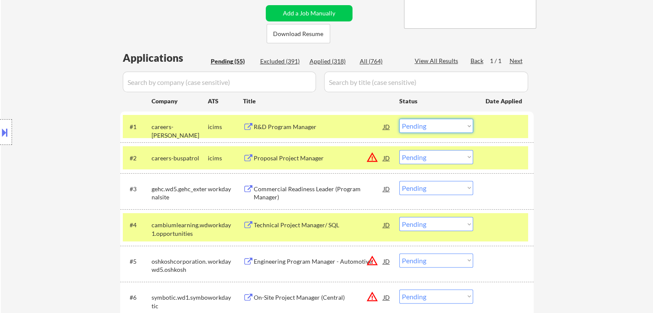
drag, startPoint x: 441, startPoint y: 125, endPoint x: 441, endPoint y: 131, distance: 5.6
click at [441, 125] on select "Choose an option... Pending Applied Excluded (Questions) Excluded (Expired) Exc…" at bounding box center [436, 126] width 74 height 14
click at [399, 119] on select "Choose an option... Pending Applied Excluded (Questions) Excluded (Expired) Exc…" at bounding box center [436, 126] width 74 height 14
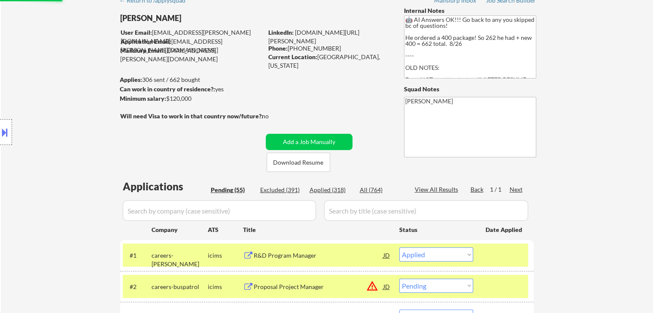
click at [21, 112] on div "Location Inclusions: [GEOGRAPHIC_DATA], [GEOGRAPHIC_DATA] [GEOGRAPHIC_DATA], [G…" at bounding box center [77, 132] width 154 height 159
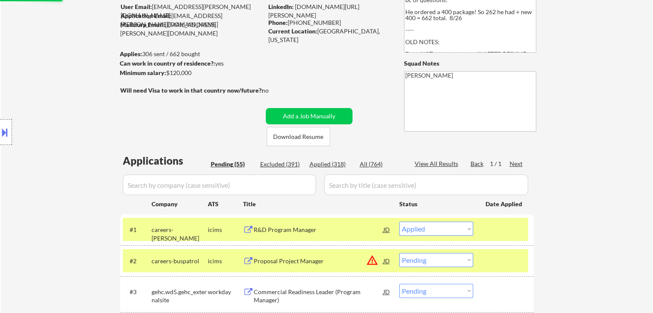
scroll to position [129, 0]
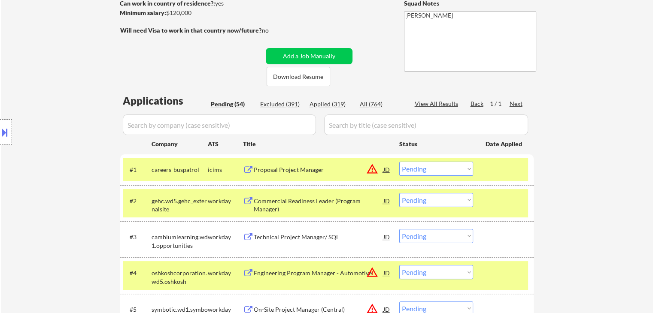
click at [67, 114] on div "Location Inclusions: [GEOGRAPHIC_DATA], [GEOGRAPHIC_DATA] [GEOGRAPHIC_DATA], [G…" at bounding box center [77, 132] width 154 height 159
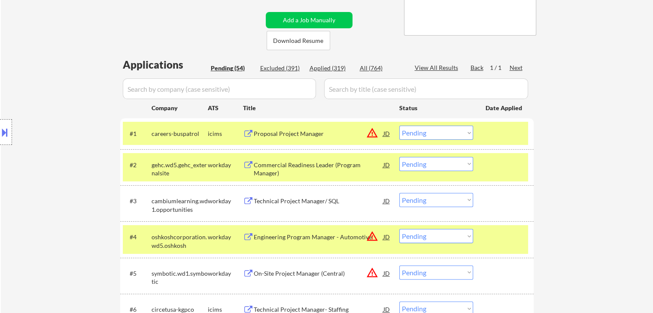
scroll to position [215, 0]
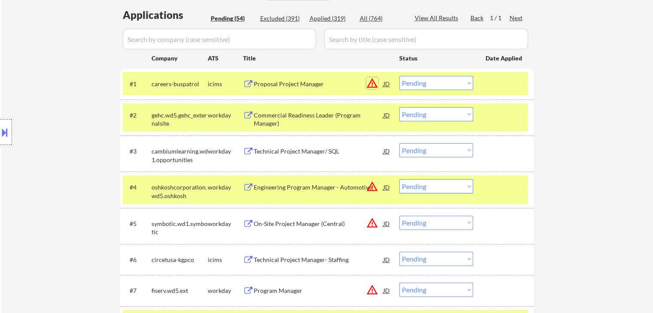
click at [372, 84] on button "warning_amber" at bounding box center [372, 83] width 12 height 12
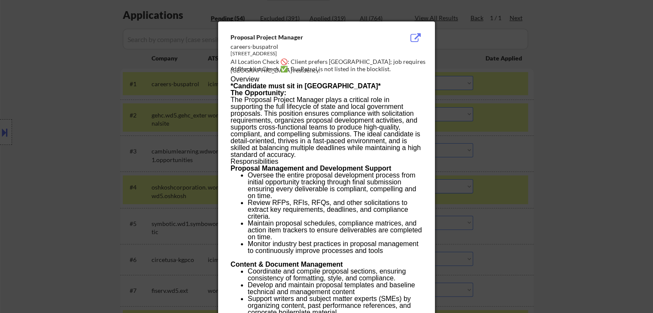
click at [573, 89] on div at bounding box center [326, 156] width 653 height 313
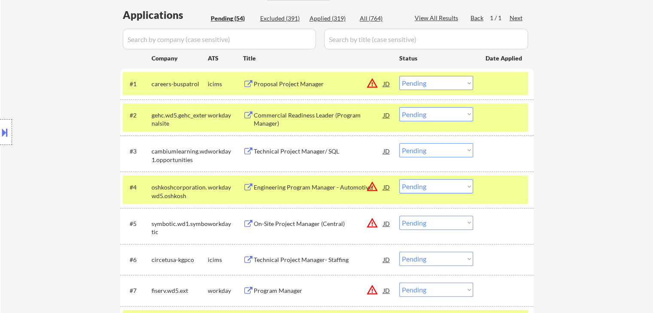
click at [278, 81] on div "Proposal Project Manager" at bounding box center [319, 84] width 130 height 9
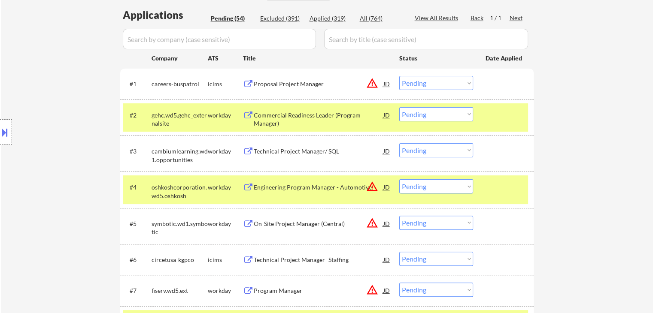
click at [0, 138] on button at bounding box center [4, 132] width 9 height 14
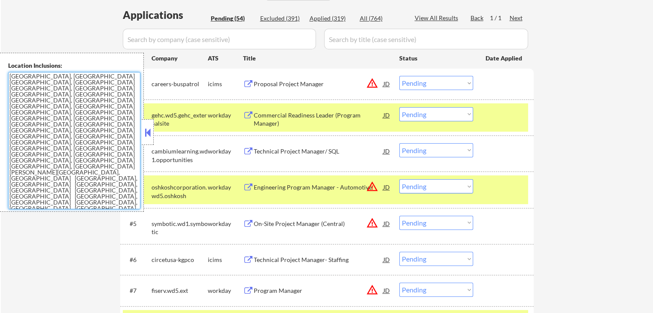
click at [58, 127] on textarea "[GEOGRAPHIC_DATA], [GEOGRAPHIC_DATA] [GEOGRAPHIC_DATA], [GEOGRAPHIC_DATA] [GEOG…" at bounding box center [74, 140] width 132 height 137
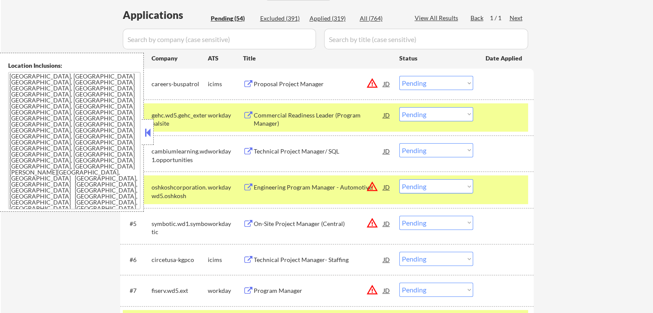
click at [429, 85] on select "Choose an option... Pending Applied Excluded (Questions) Excluded (Expired) Exc…" at bounding box center [436, 83] width 74 height 14
click at [399, 76] on select "Choose an option... Pending Applied Excluded (Questions) Excluded (Expired) Exc…" at bounding box center [436, 83] width 74 height 14
click at [149, 133] on button at bounding box center [147, 132] width 9 height 13
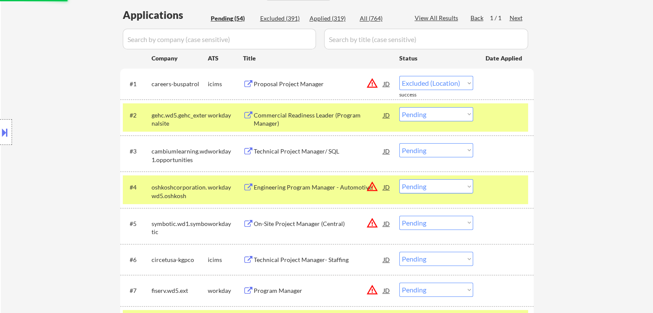
drag, startPoint x: 60, startPoint y: 129, endPoint x: 64, endPoint y: 124, distance: 6.6
click at [61, 128] on div "Location Inclusions: [GEOGRAPHIC_DATA], [GEOGRAPHIC_DATA] [GEOGRAPHIC_DATA], [G…" at bounding box center [77, 132] width 154 height 159
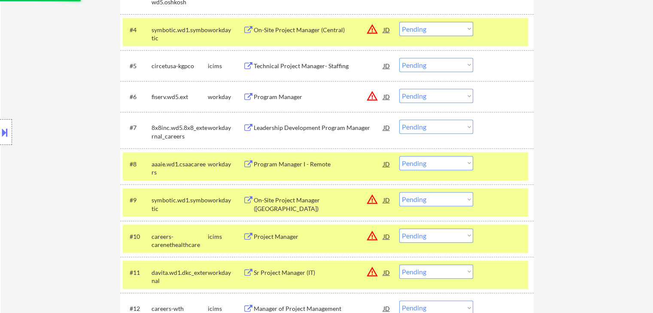
scroll to position [172, 0]
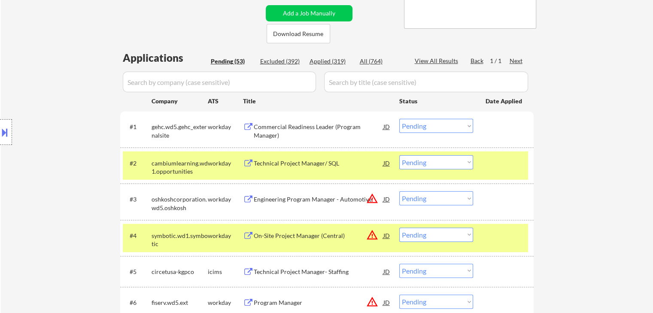
click at [279, 124] on div "Commercial Readiness Leader (Program Manager)" at bounding box center [319, 131] width 130 height 17
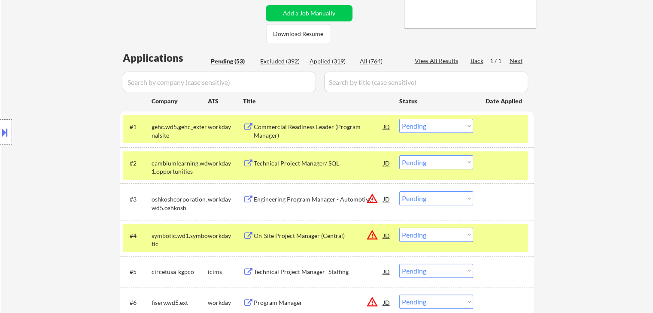
drag, startPoint x: 425, startPoint y: 125, endPoint x: 426, endPoint y: 131, distance: 5.6
click at [425, 125] on select "Choose an option... Pending Applied Excluded (Questions) Excluded (Expired) Exc…" at bounding box center [436, 126] width 74 height 14
click at [399, 119] on select "Choose an option... Pending Applied Excluded (Questions) Excluded (Expired) Exc…" at bounding box center [436, 126] width 74 height 14
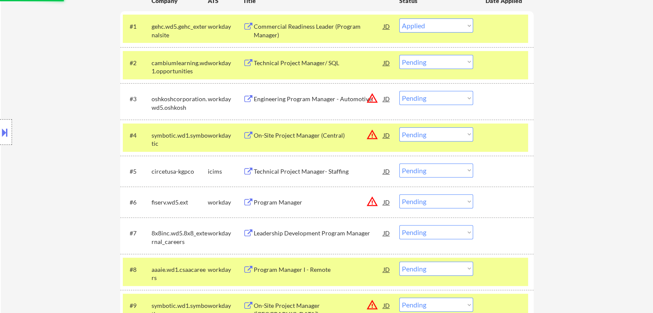
scroll to position [258, 0]
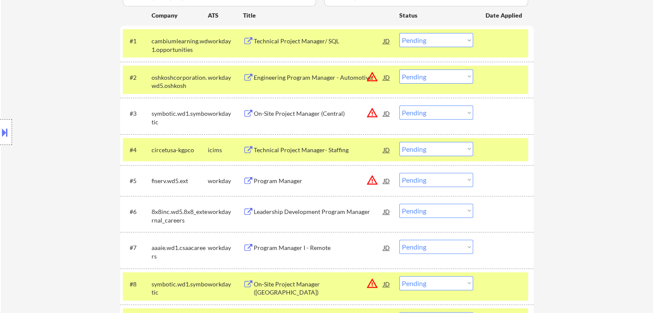
click at [271, 40] on div "Technical Project Manager/ SQL" at bounding box center [319, 41] width 130 height 9
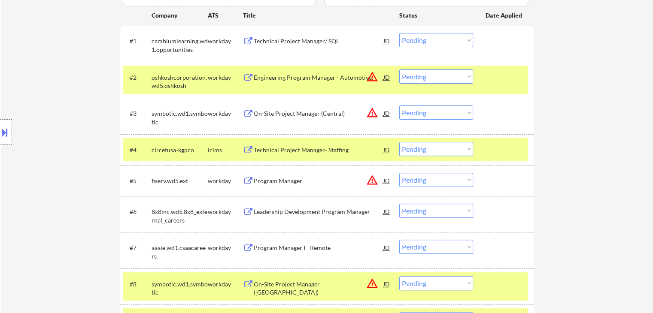
click at [435, 40] on select "Choose an option... Pending Applied Excluded (Questions) Excluded (Expired) Exc…" at bounding box center [436, 40] width 74 height 14
click at [399, 33] on select "Choose an option... Pending Applied Excluded (Questions) Excluded (Expired) Exc…" at bounding box center [436, 40] width 74 height 14
click at [523, 62] on div "#2 oshkoshcorporation.wd5.oshkosh workday Engineering Program Manager - Automot…" at bounding box center [327, 80] width 414 height 36
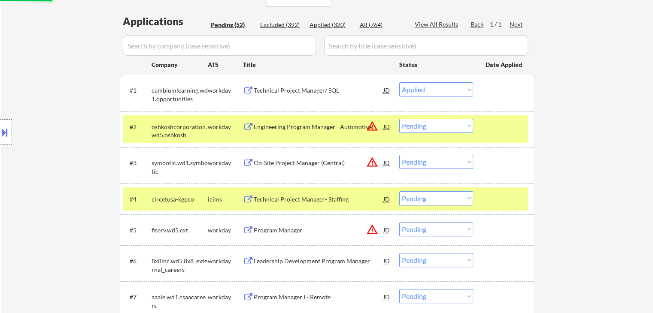
scroll to position [172, 0]
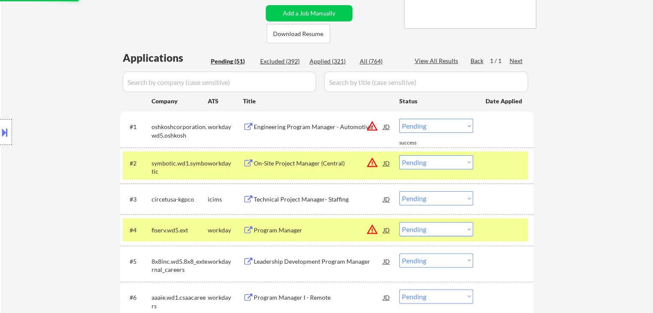
click at [370, 129] on button "warning_amber" at bounding box center [372, 126] width 12 height 12
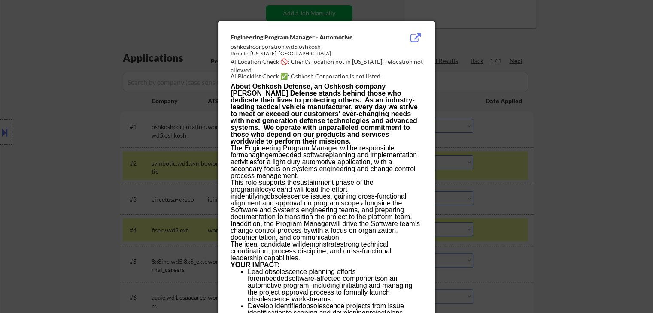
click at [591, 88] on div at bounding box center [326, 156] width 653 height 313
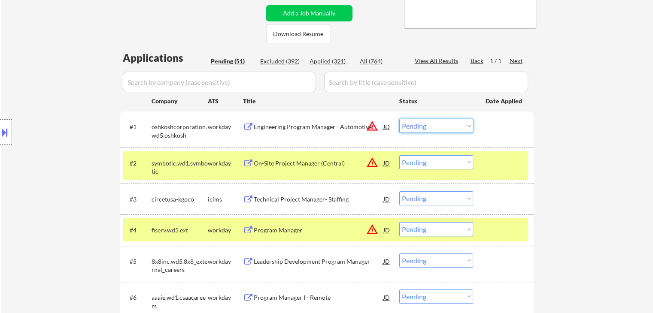
click at [433, 131] on select "Choose an option... Pending Applied Excluded (Questions) Excluded (Expired) Exc…" at bounding box center [436, 126] width 74 height 14
click at [399, 119] on select "Choose an option... Pending Applied Excluded (Questions) Excluded (Expired) Exc…" at bounding box center [436, 126] width 74 height 14
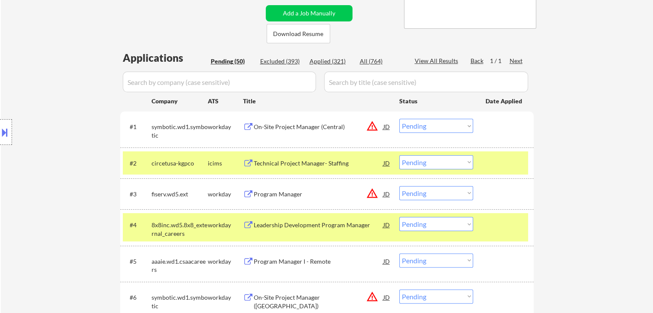
click at [371, 128] on button "warning_amber" at bounding box center [372, 126] width 12 height 12
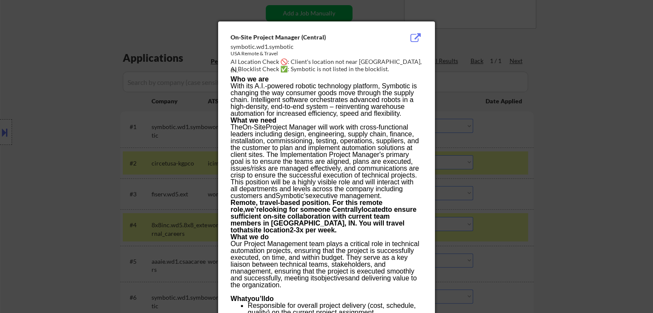
click at [583, 95] on div at bounding box center [326, 156] width 653 height 313
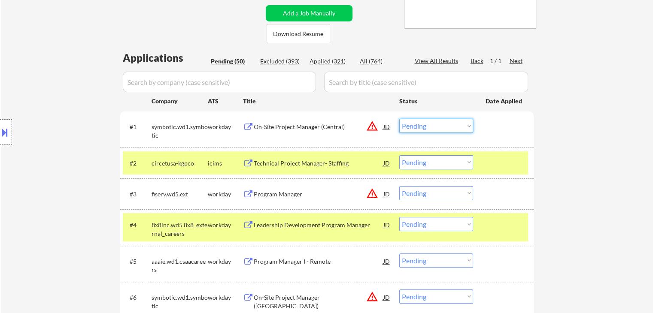
drag, startPoint x: 466, startPoint y: 126, endPoint x: 452, endPoint y: 128, distance: 14.4
click at [466, 126] on select "Choose an option... Pending Applied Excluded (Questions) Excluded (Expired) Exc…" at bounding box center [436, 126] width 74 height 14
click at [399, 119] on select "Choose an option... Pending Applied Excluded (Questions) Excluded (Expired) Exc…" at bounding box center [436, 126] width 74 height 14
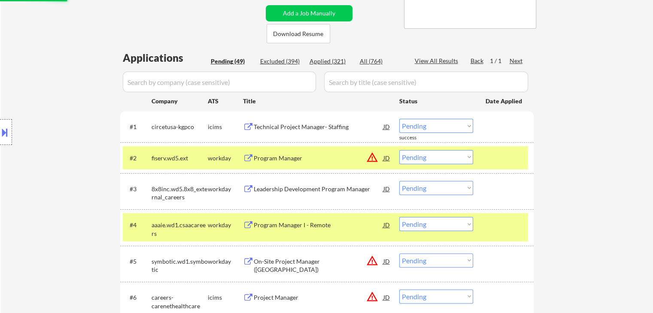
click at [294, 125] on div "Technical Project Manager- Staffing" at bounding box center [319, 127] width 130 height 9
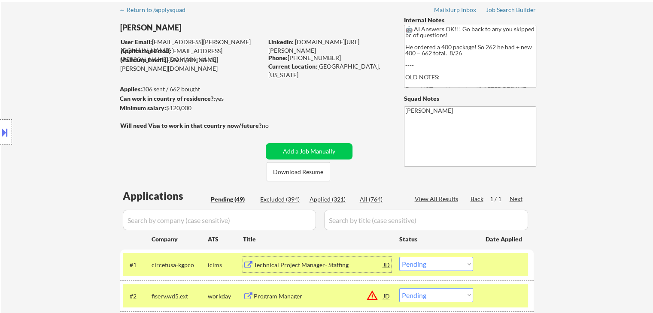
scroll to position [0, 0]
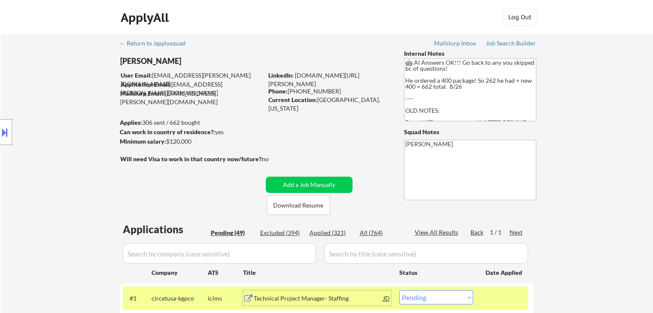
click at [95, 184] on div "Location Inclusions: [GEOGRAPHIC_DATA], [GEOGRAPHIC_DATA] [GEOGRAPHIC_DATA], [G…" at bounding box center [77, 132] width 154 height 159
click at [332, 234] on div "Applied (321)" at bounding box center [331, 233] width 43 height 9
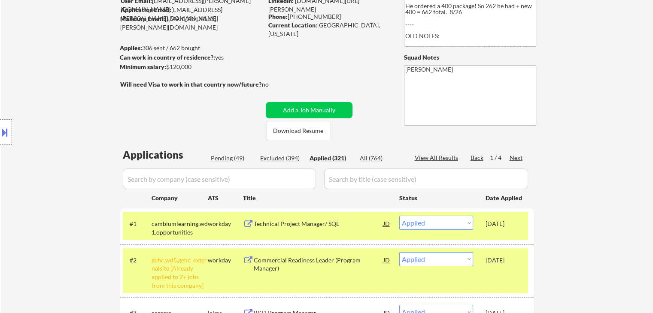
scroll to position [86, 0]
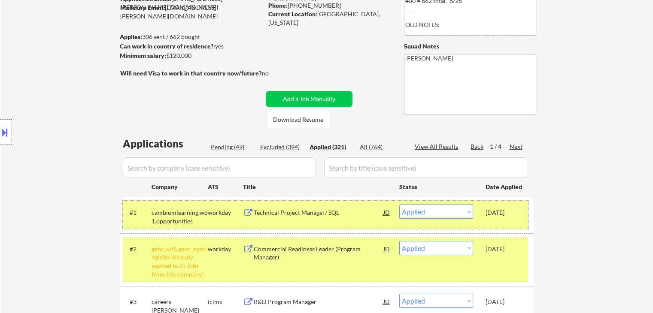
drag, startPoint x: 484, startPoint y: 212, endPoint x: 516, endPoint y: 216, distance: 32.0
click at [518, 213] on div "#1 cambiumlearning.wd1.opportunities workday Technical Project Manager/ SQL JD …" at bounding box center [325, 215] width 405 height 28
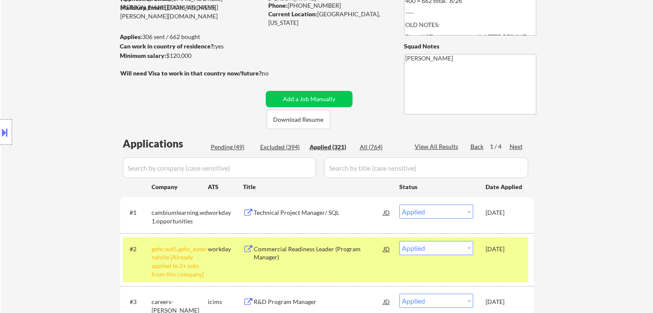
copy div "[DATE]"
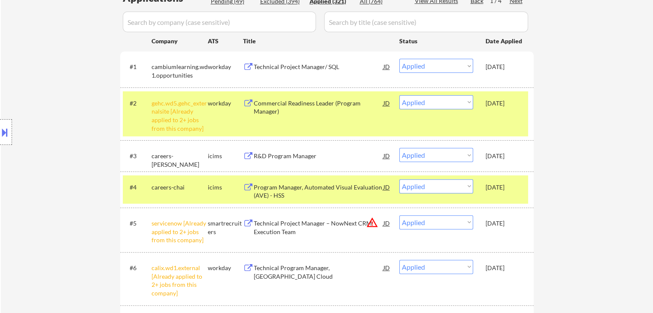
scroll to position [129, 0]
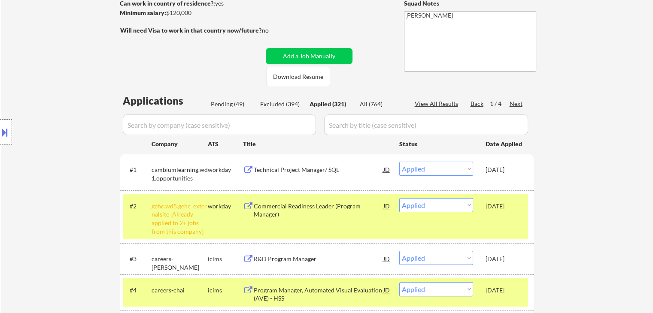
click at [229, 104] on div "Pending (49)" at bounding box center [232, 104] width 43 height 9
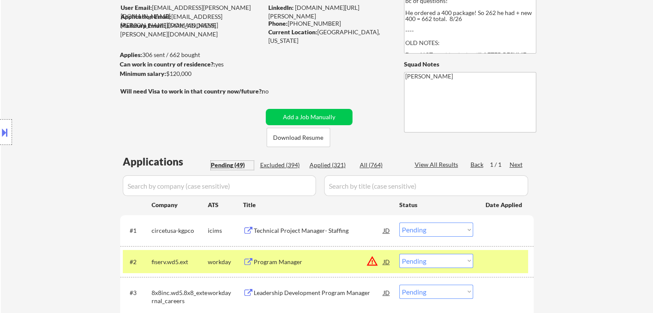
scroll to position [43, 0]
